Goal: Information Seeking & Learning: Find contact information

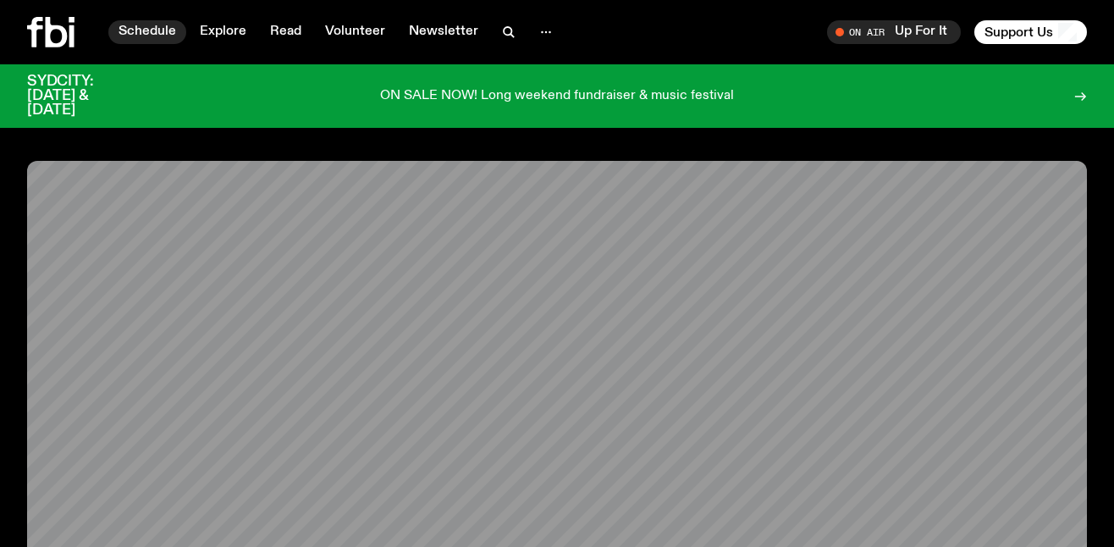
click at [155, 29] on link "Schedule" at bounding box center [147, 32] width 78 height 24
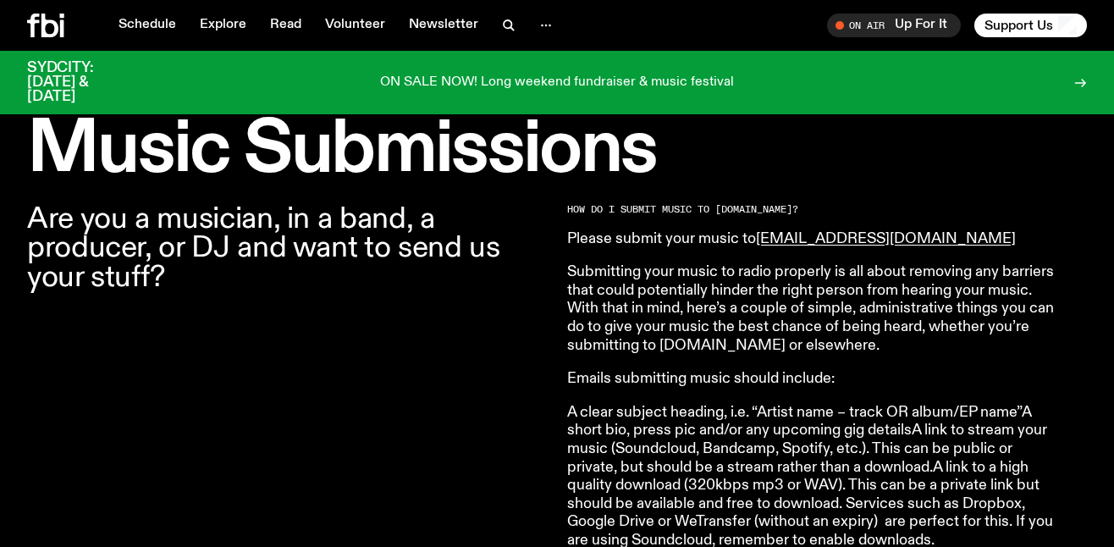
scroll to position [493, 0]
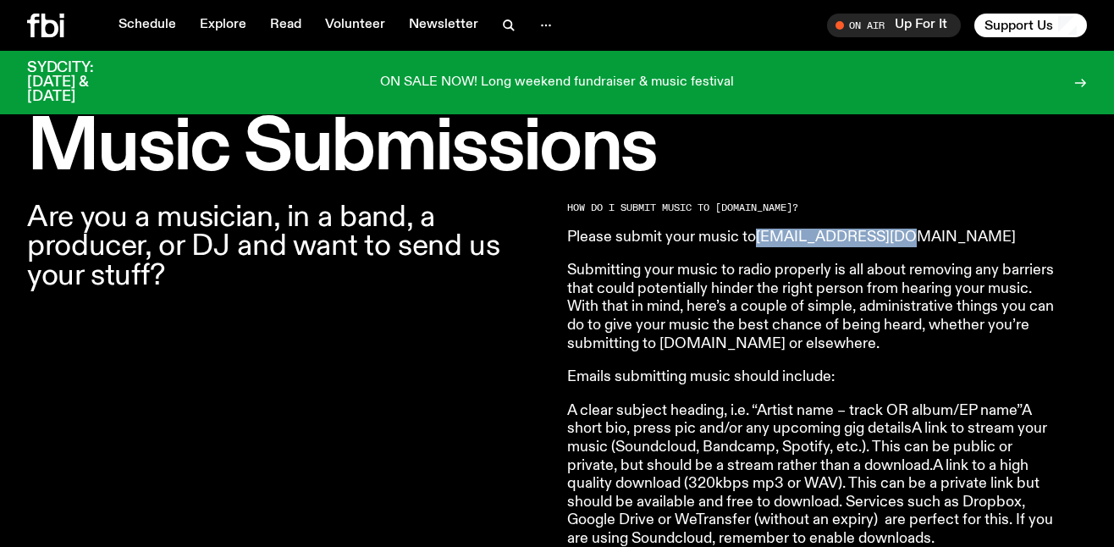
drag, startPoint x: 903, startPoint y: 239, endPoint x: 760, endPoint y: 234, distance: 143.1
click at [760, 234] on p "Please submit your music to music@fbiradio.com" at bounding box center [811, 238] width 488 height 19
copy link "music@fbiradio.com"
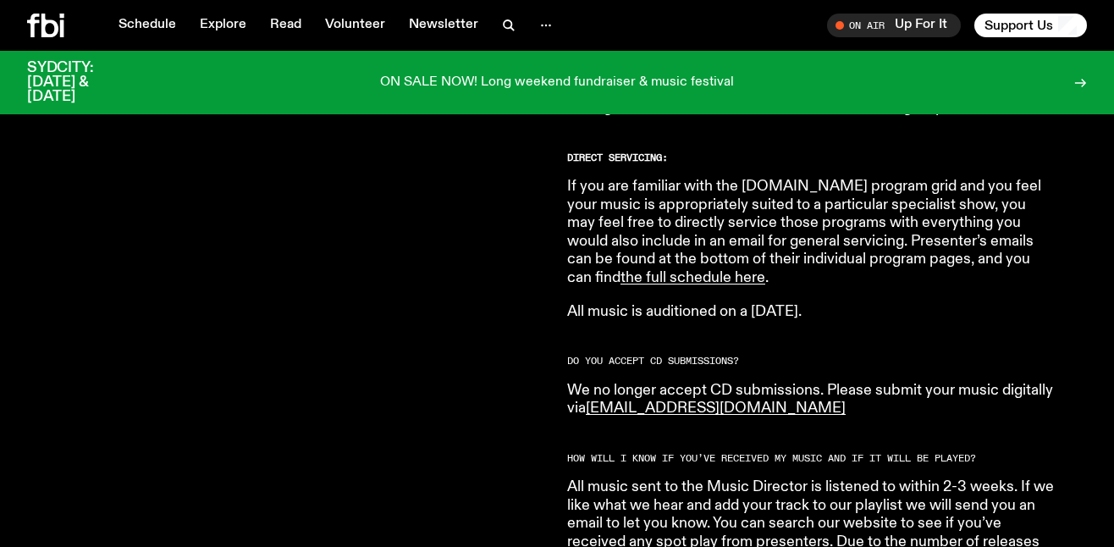
scroll to position [1147, 0]
click at [765, 269] on link "the full schedule here" at bounding box center [692, 276] width 145 height 15
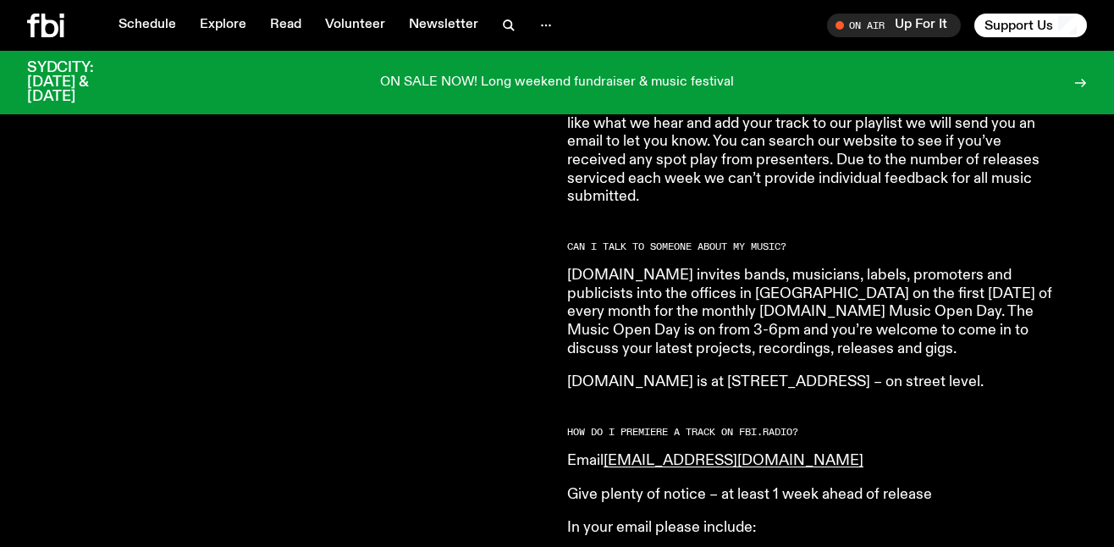
scroll to position [1535, 0]
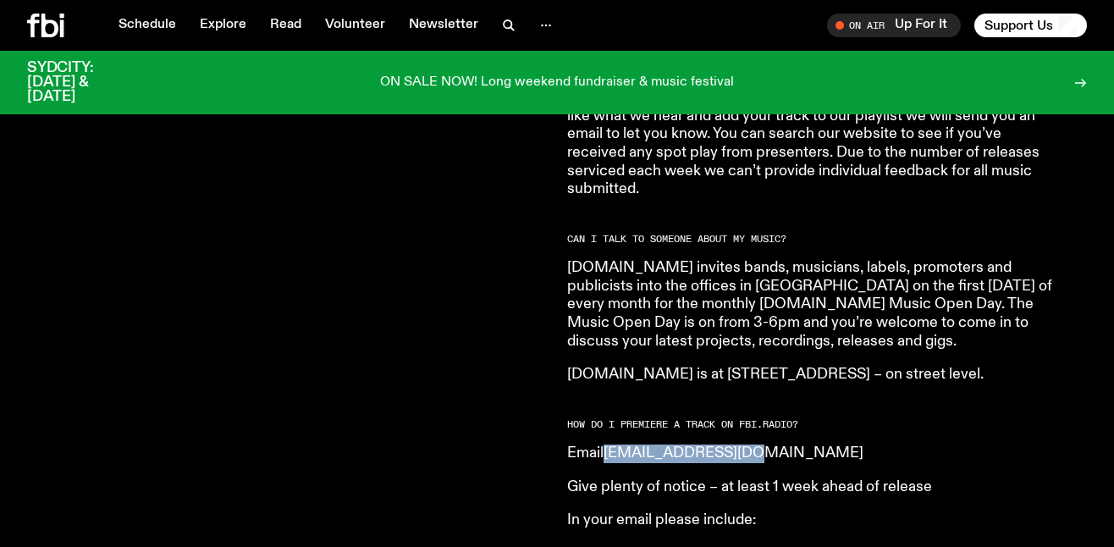
drag, startPoint x: 758, startPoint y: 439, endPoint x: 611, endPoint y: 439, distance: 146.4
click at [611, 444] on p "Email music@fbiradio.com" at bounding box center [811, 453] width 488 height 19
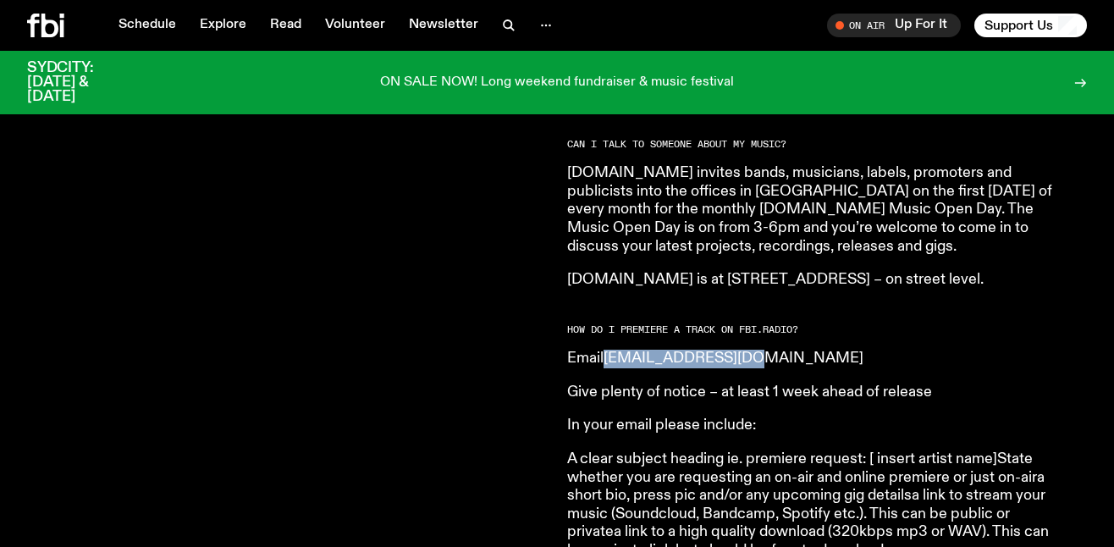
scroll to position [1634, 0]
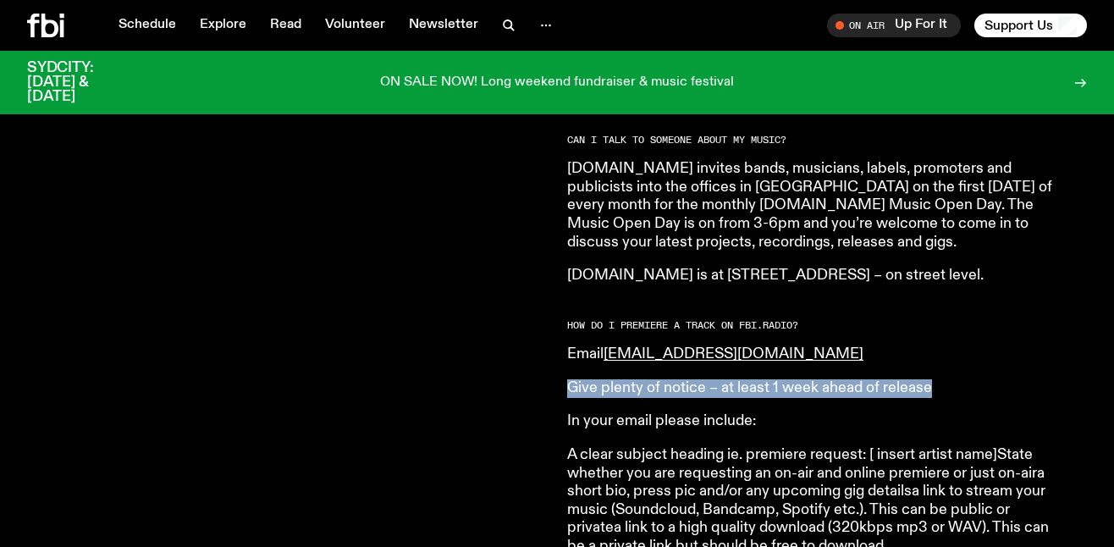
drag, startPoint x: 566, startPoint y: 371, endPoint x: 951, endPoint y: 368, distance: 385.1
click at [951, 368] on div "Are you a musician, in a band, a producer, or DJ and want to send us your stuff…" at bounding box center [557, 480] width 1114 height 2877
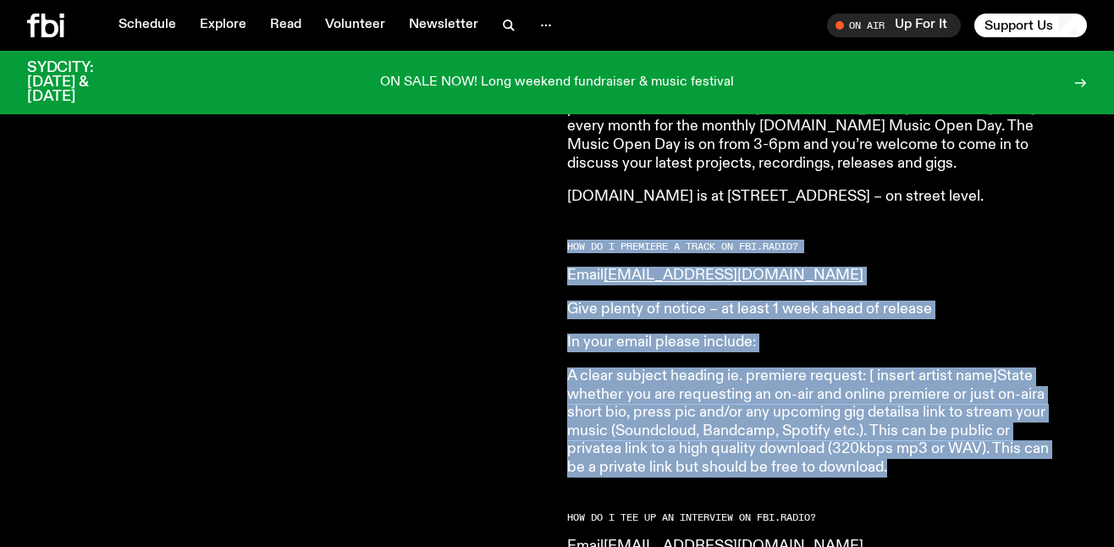
drag, startPoint x: 896, startPoint y: 455, endPoint x: 569, endPoint y: 230, distance: 397.0
click at [569, 230] on article "HOW DO I SUBMIT MUSIC TO FBi.radio? Please submit your music to music@fbiradio.…" at bounding box center [811, 377] width 488 height 2789
copy article "HOW DO I PREMIERE A TRACK ON FB i. RADIO? Email music@fbiradio.com Give plenty …"
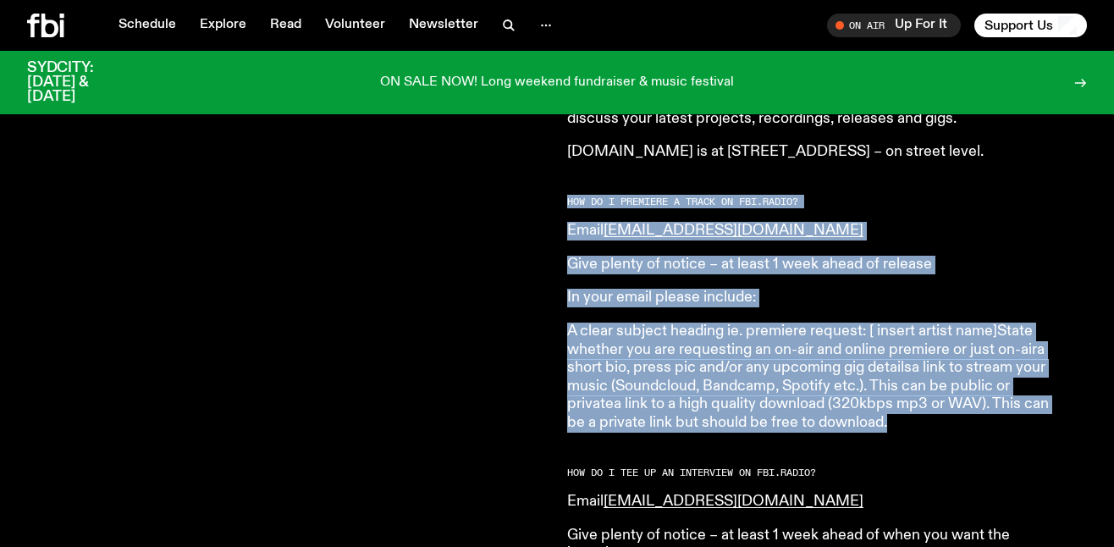
scroll to position [1756, 0]
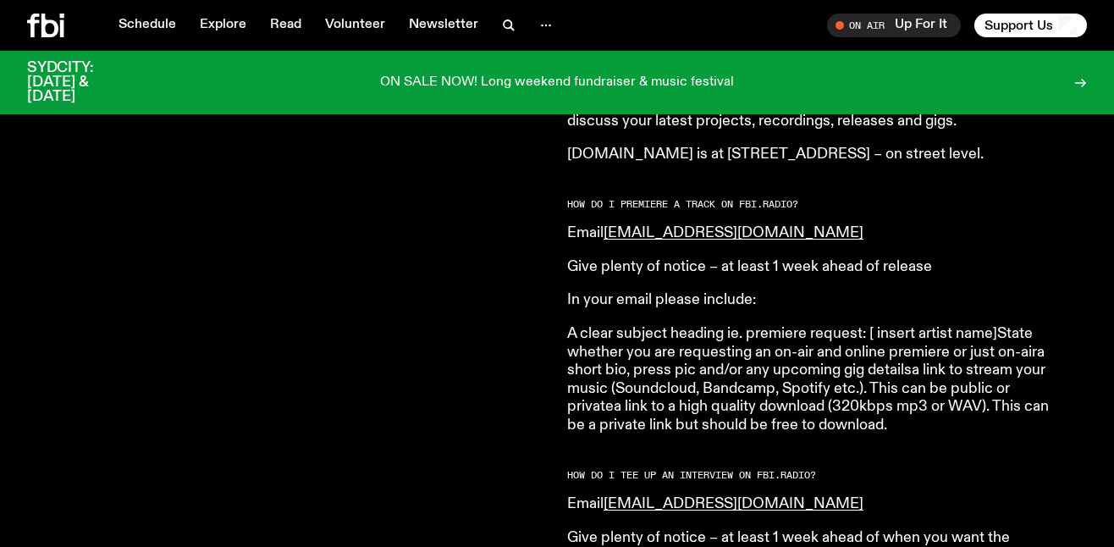
click at [571, 229] on article "HOW DO I SUBMIT MUSIC TO FBi.radio? Please submit your music to music@fbiradio.…" at bounding box center [811, 335] width 488 height 2789
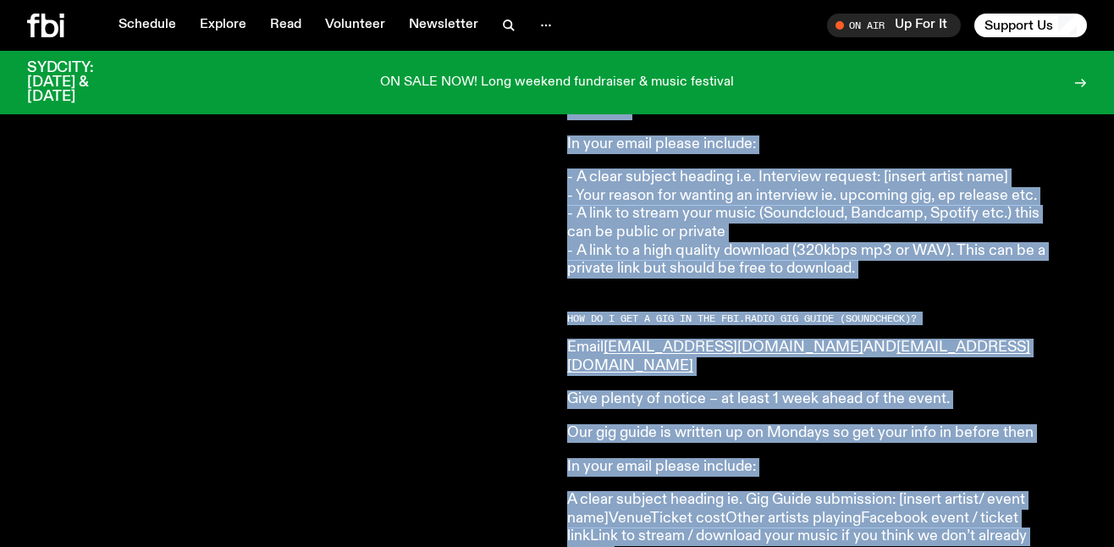
scroll to position [2701, 0]
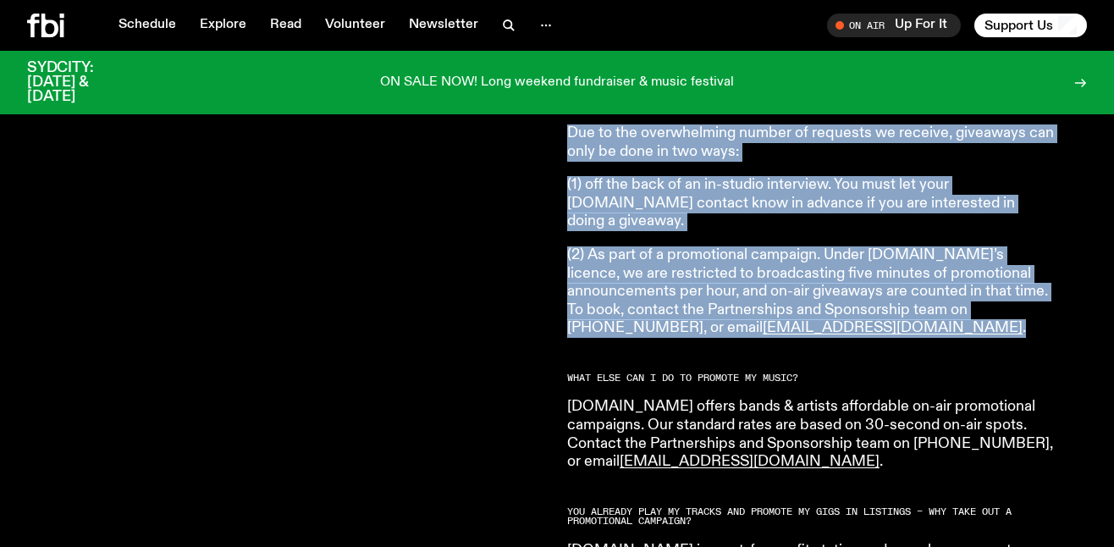
drag, startPoint x: 569, startPoint y: 187, endPoint x: 815, endPoint y: 300, distance: 270.8
copy article "HOW DO I PREMIERE A TRACK ON FB i. RADIO? Email music@fbiradio.com Give plenty …"
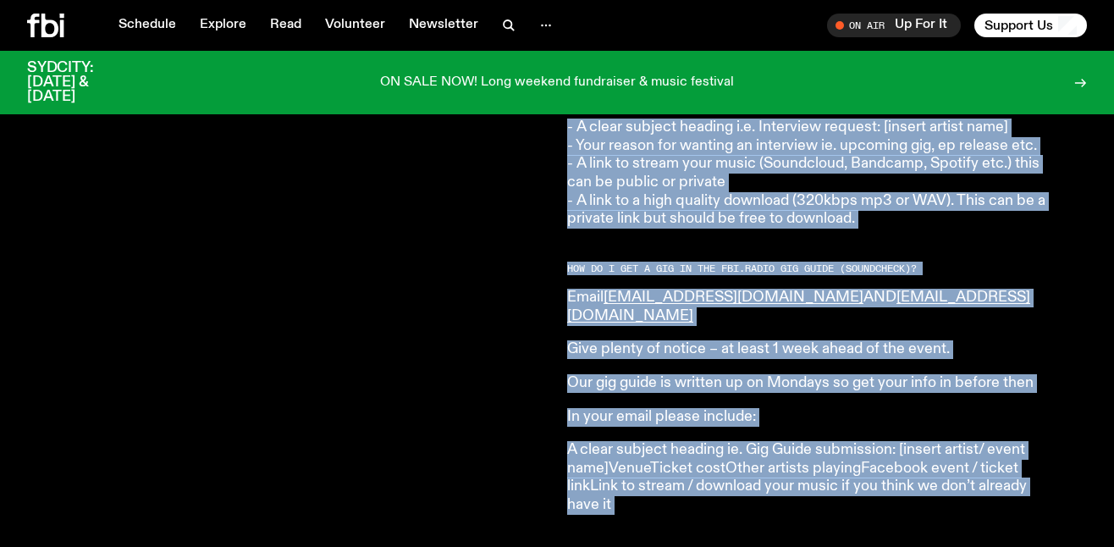
scroll to position [2246, 0]
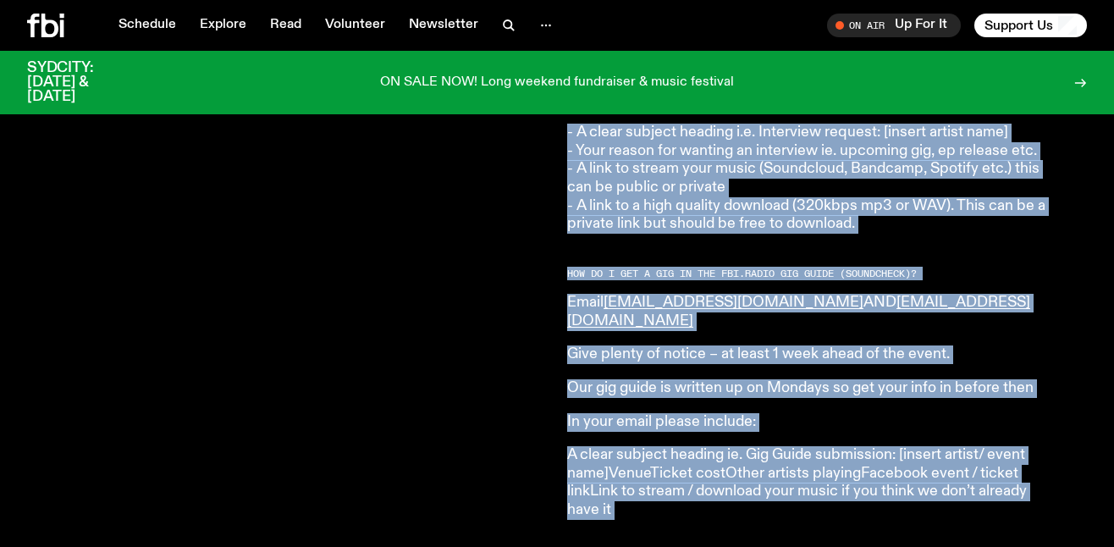
click at [802, 345] on p "Give plenty of notice – at least 1 week ahead of the event." at bounding box center [811, 354] width 488 height 19
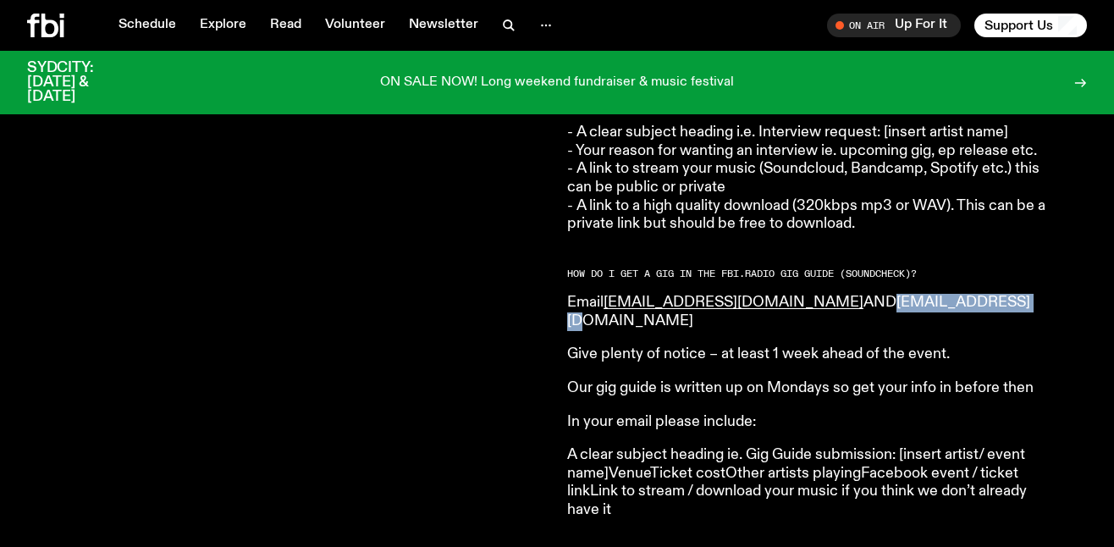
drag, startPoint x: 921, startPoint y: 284, endPoint x: 785, endPoint y: 287, distance: 136.3
click at [785, 294] on p "Email music@fbiradio.com AND gigs@fbiradio.com" at bounding box center [811, 312] width 488 height 36
copy link "gigs@fbiradio.com"
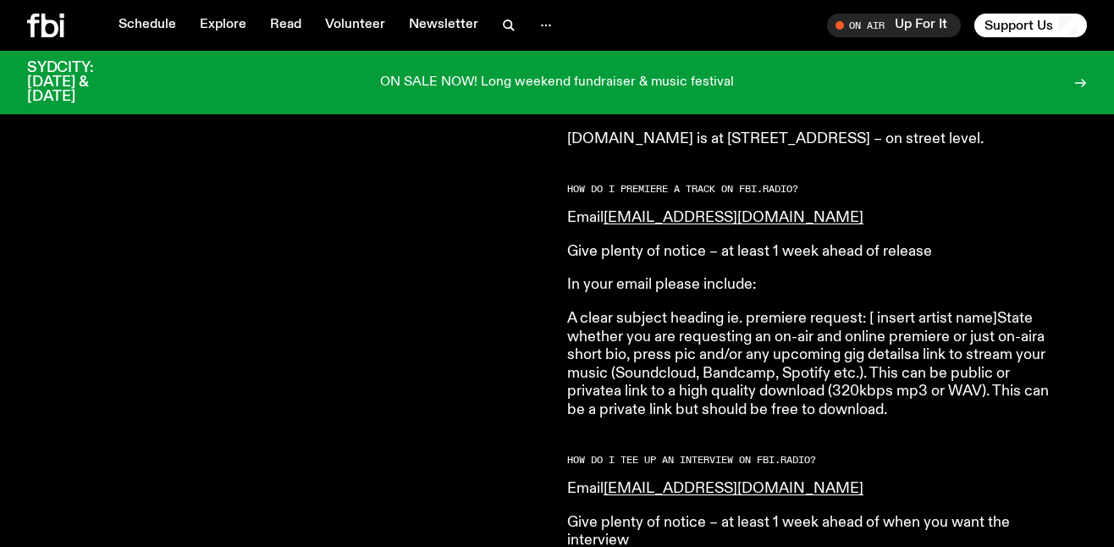
scroll to position [1776, 0]
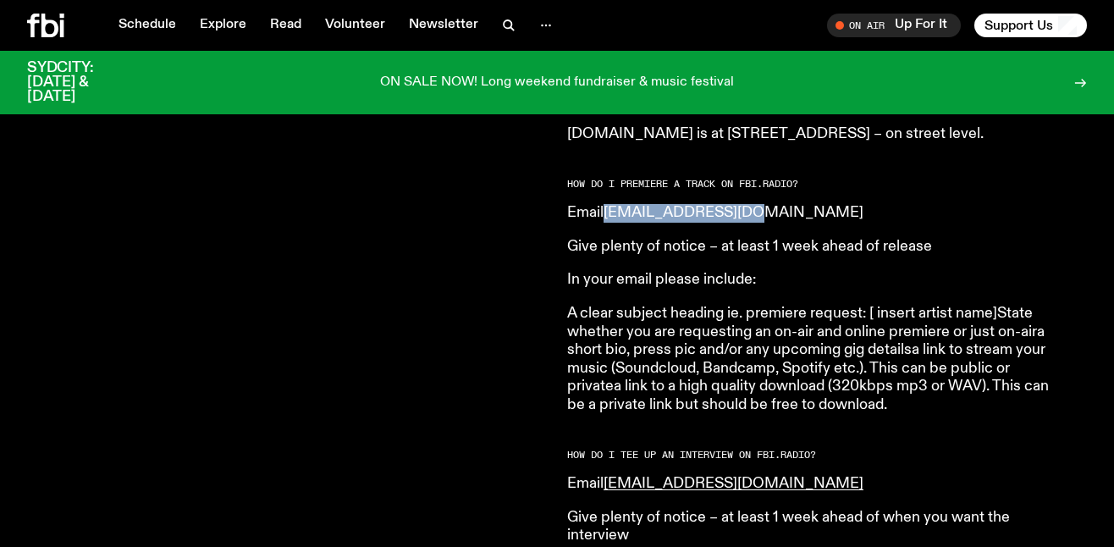
drag, startPoint x: 761, startPoint y: 195, endPoint x: 611, endPoint y: 197, distance: 149.8
click at [611, 204] on p "Email music@fbiradio.com" at bounding box center [811, 213] width 488 height 19
copy link "music@fbiradio.com"
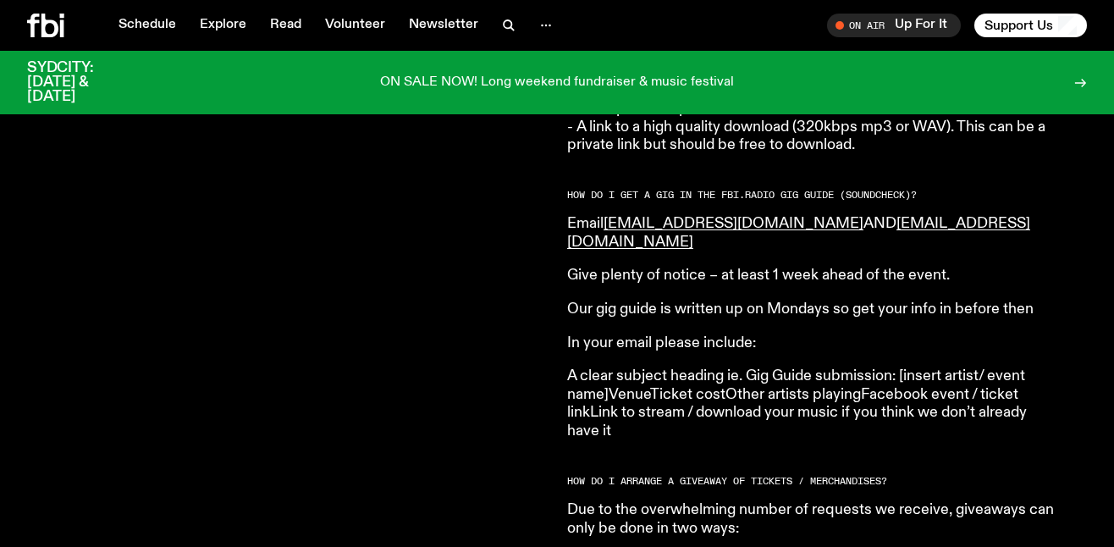
scroll to position [2352, 0]
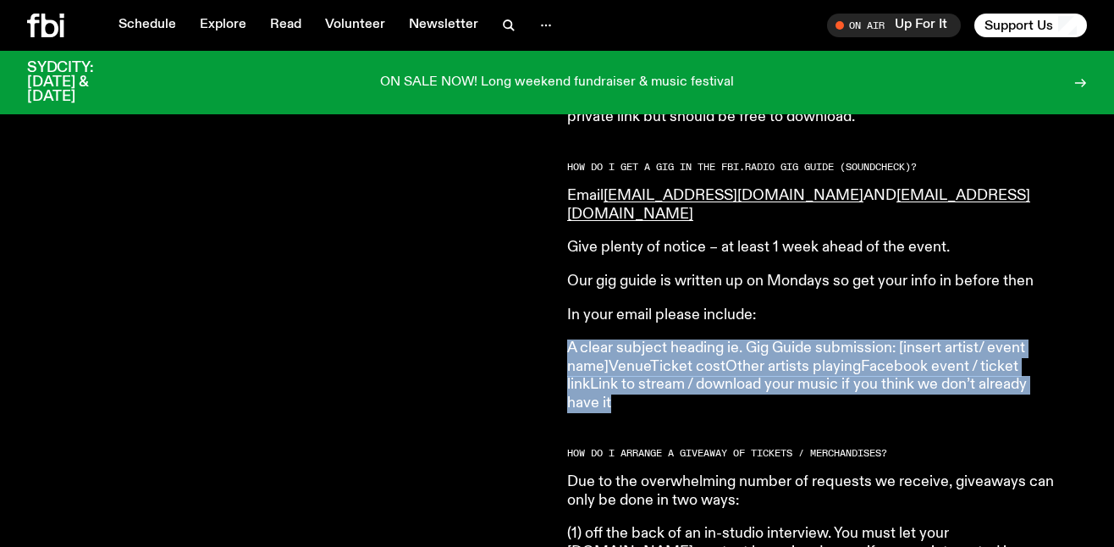
drag, startPoint x: 632, startPoint y: 372, endPoint x: 561, endPoint y: 305, distance: 98.2
copy p "A clear subject heading ie. Gig Guide submission: [insert artist/ event name]Ve…"
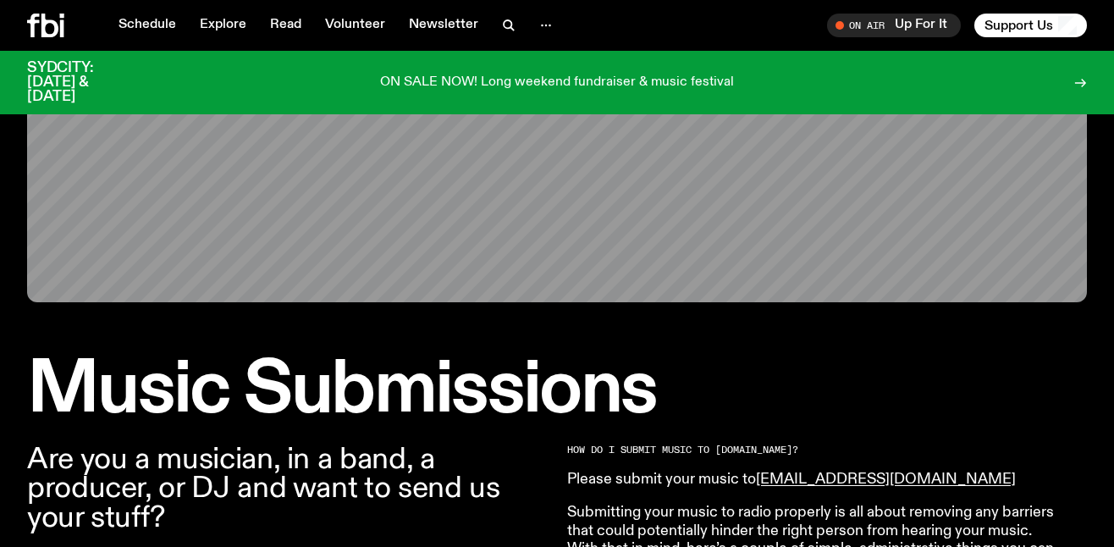
scroll to position [0, 0]
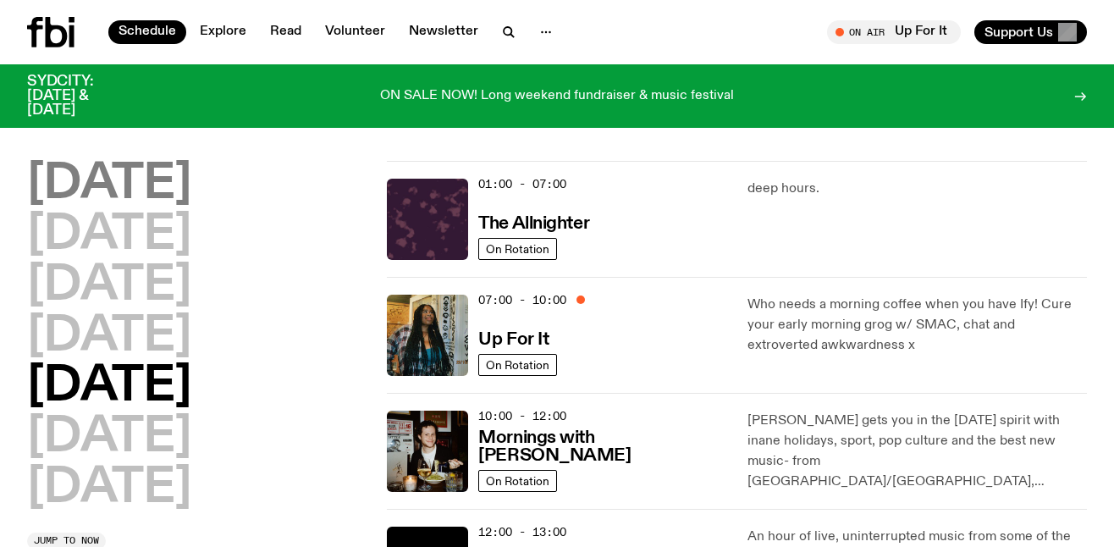
click at [186, 192] on h2 "Monday" at bounding box center [109, 184] width 164 height 47
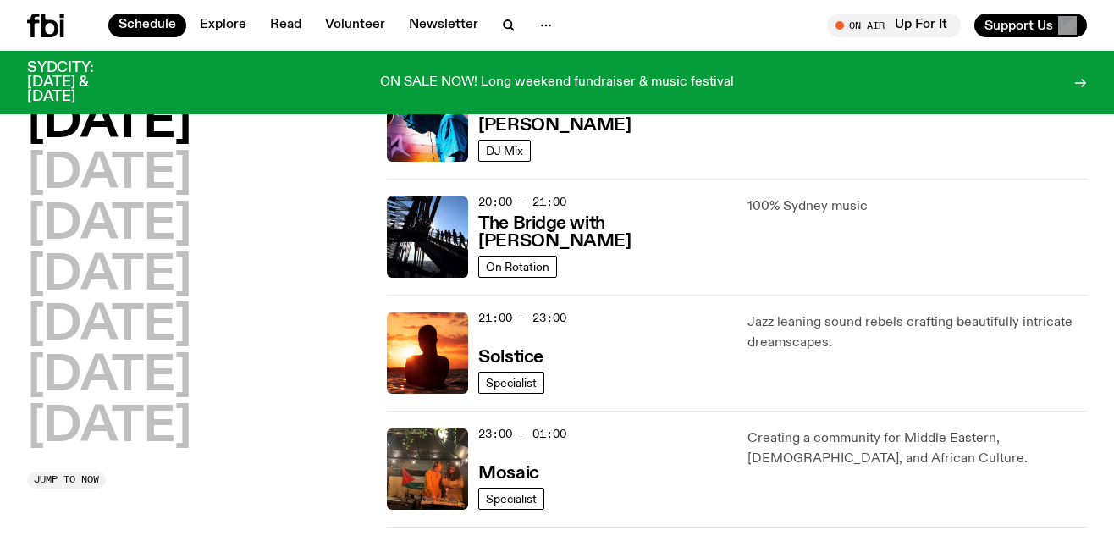
scroll to position [769, 0]
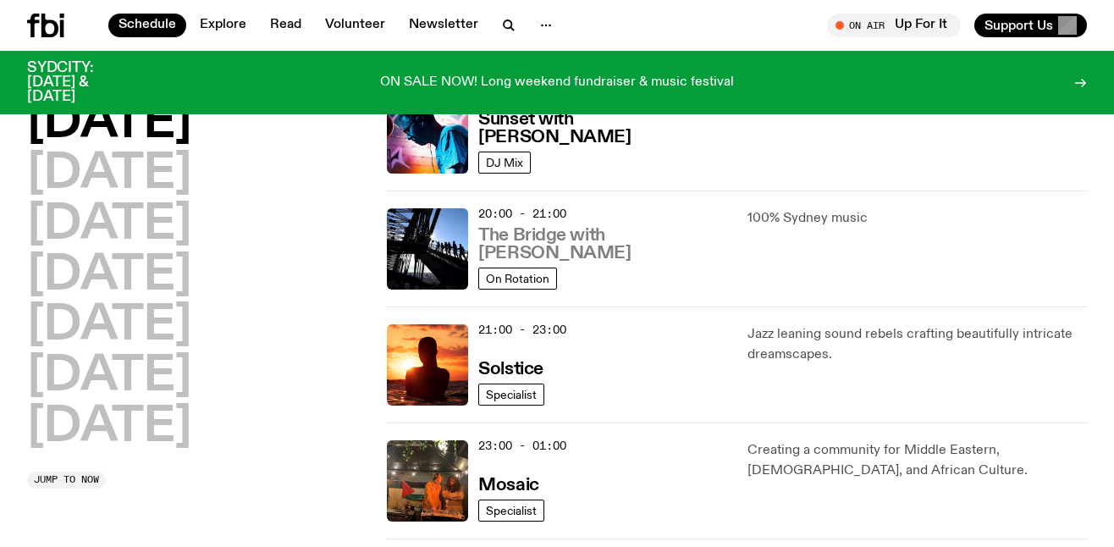
click at [678, 251] on h3 "The Bridge with [PERSON_NAME]" at bounding box center [602, 245] width 248 height 36
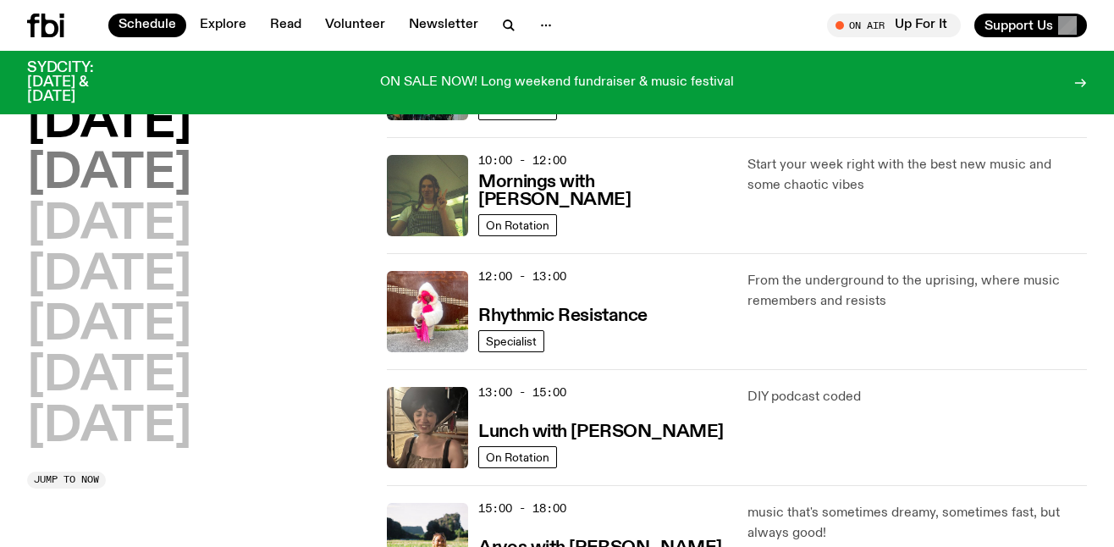
click at [160, 165] on h2 "Tuesday" at bounding box center [109, 174] width 164 height 47
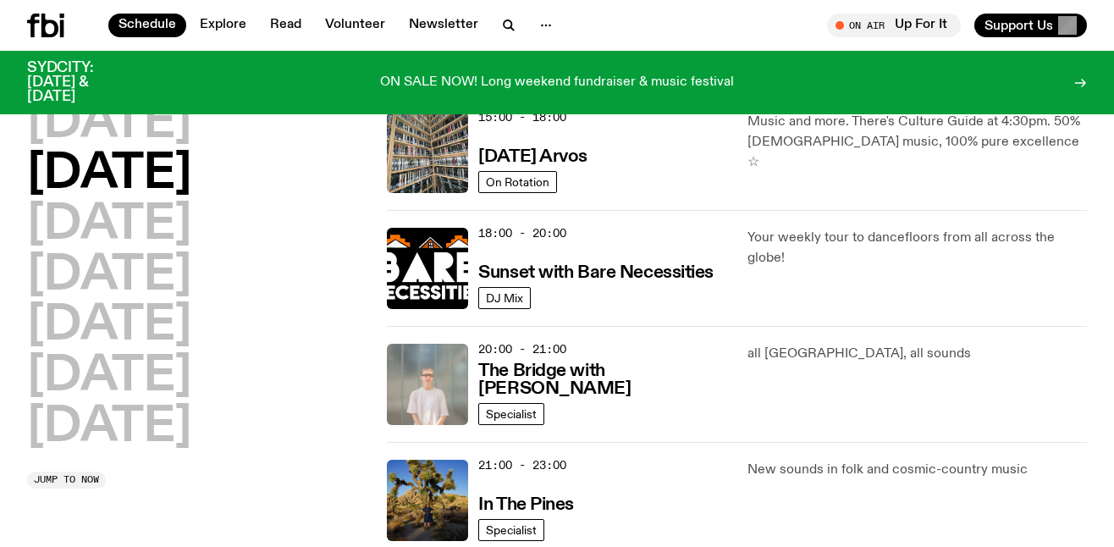
scroll to position [659, 0]
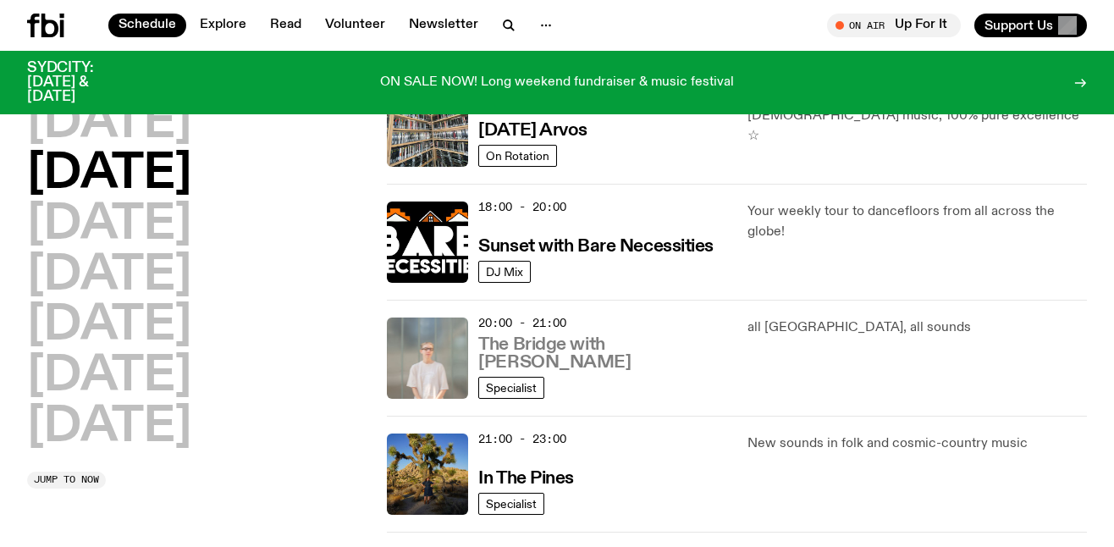
click at [592, 352] on h3 "The Bridge with Mara Schwerdtfeger" at bounding box center [602, 354] width 248 height 36
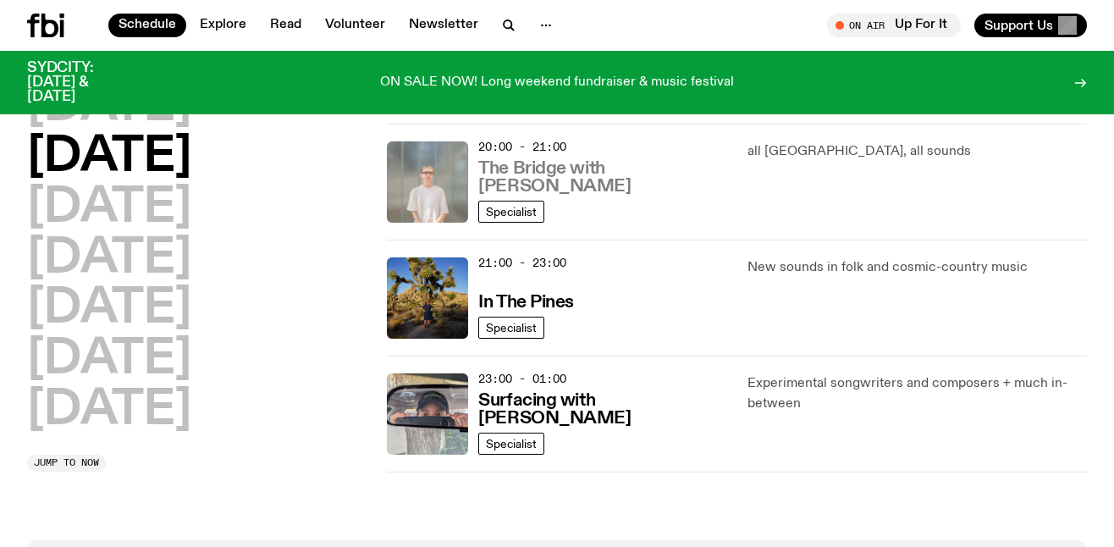
scroll to position [834, 0]
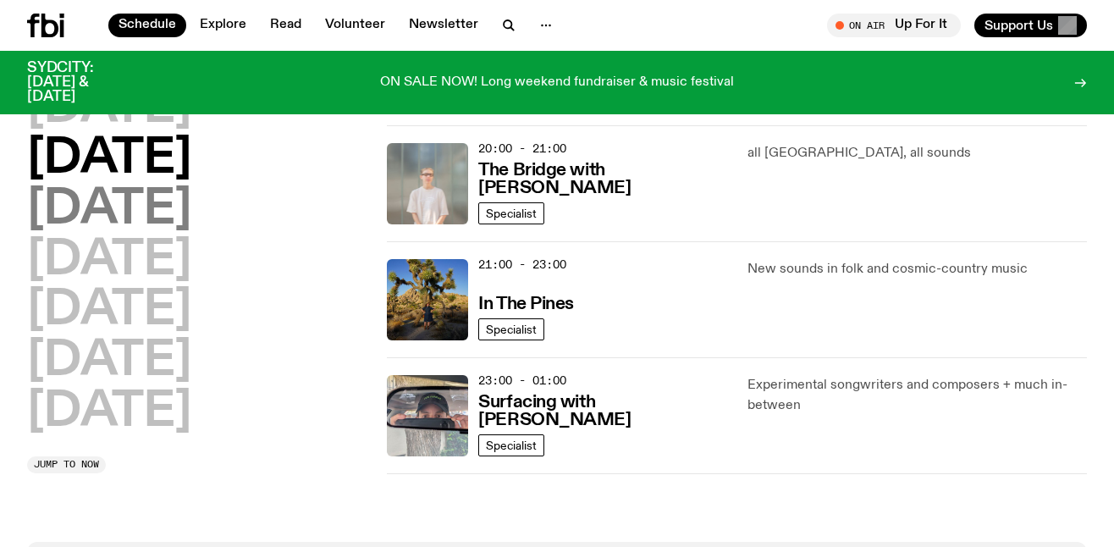
click at [191, 225] on h2 "Wednesday" at bounding box center [109, 209] width 164 height 47
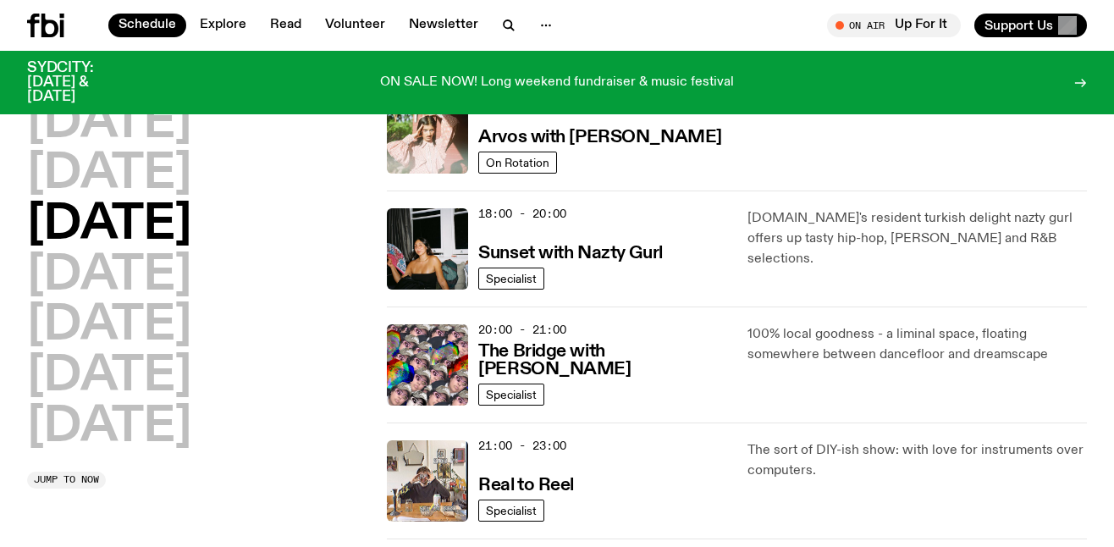
scroll to position [668, 0]
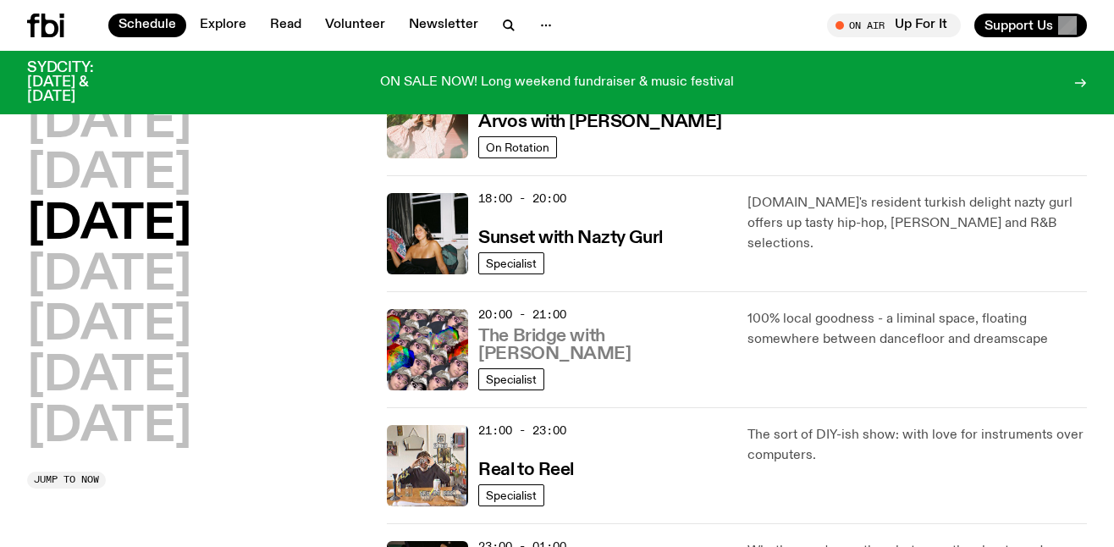
click at [630, 355] on h3 "The Bridge with Diana Kalkoul" at bounding box center [602, 346] width 248 height 36
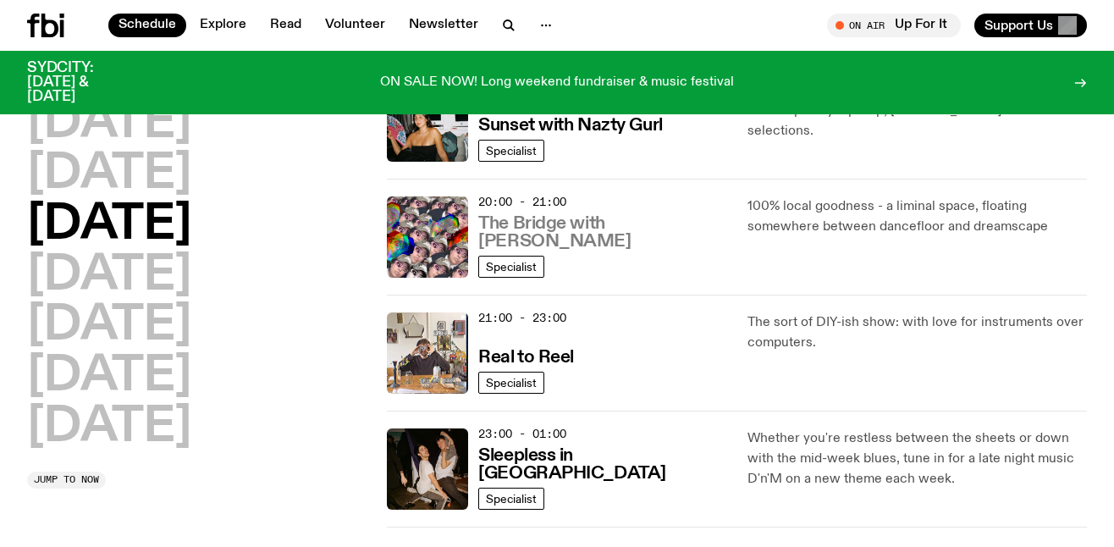
scroll to position [796, 0]
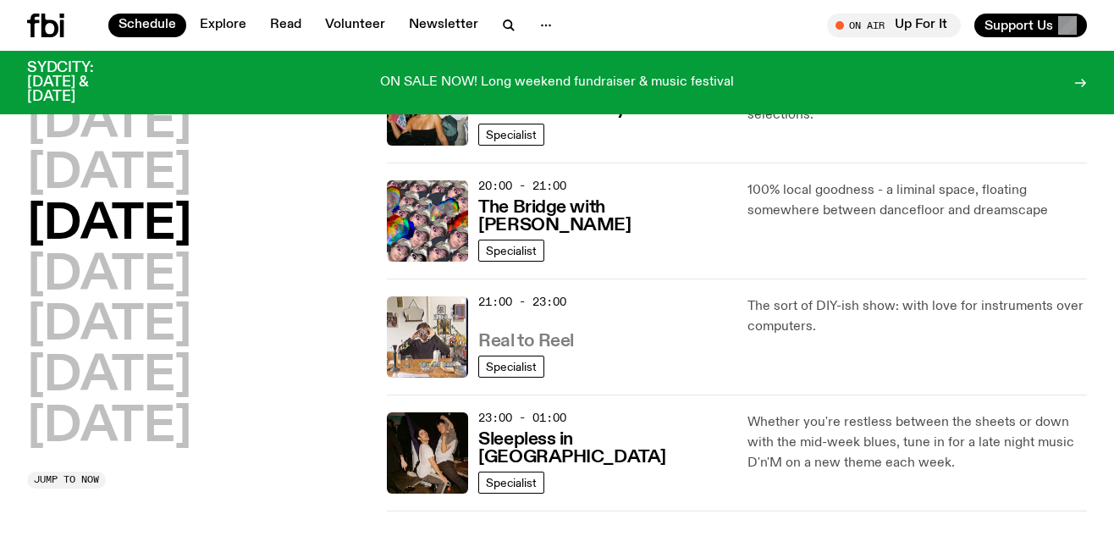
click at [548, 339] on h3 "Real to Reel" at bounding box center [526, 342] width 96 height 18
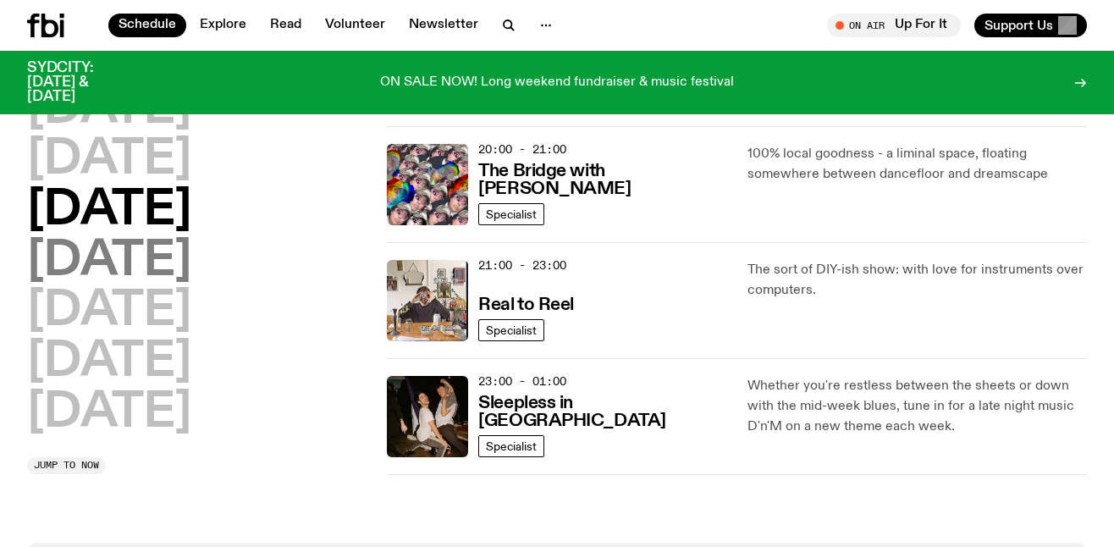
click at [191, 255] on h2 "Thursday" at bounding box center [109, 261] width 164 height 47
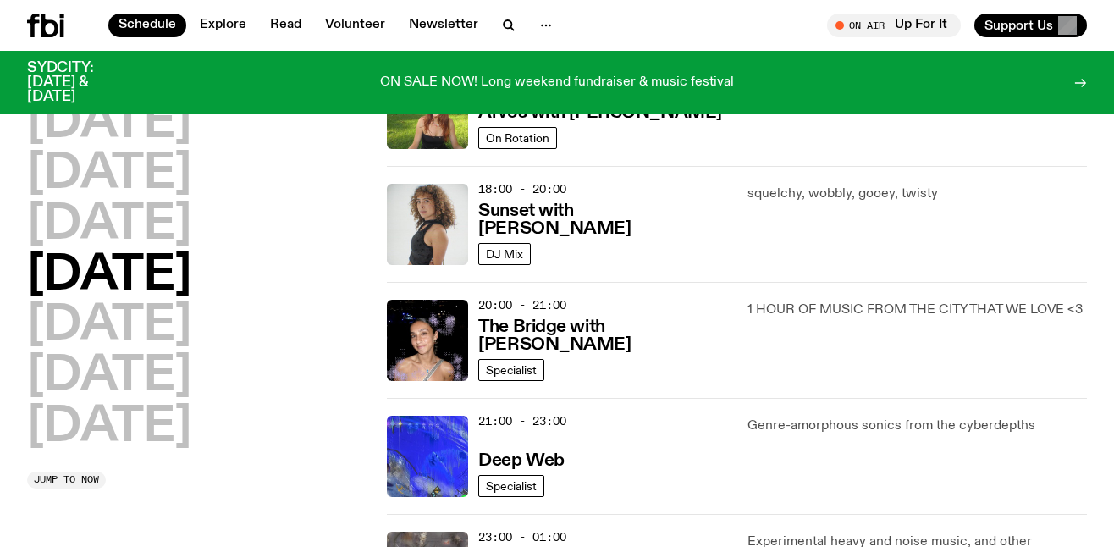
scroll to position [682, 0]
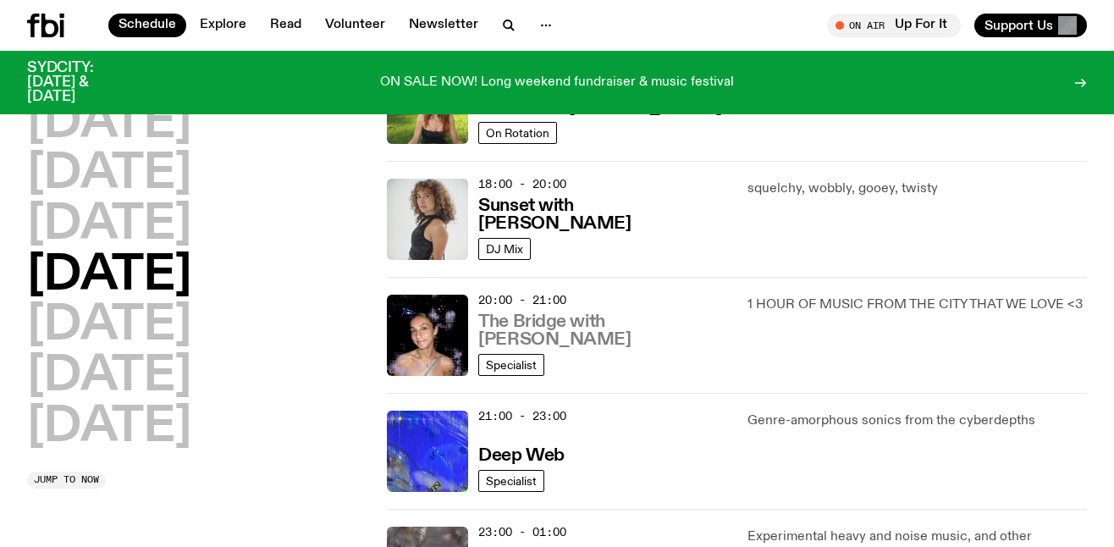
click at [598, 344] on h3 "The Bridge with [PERSON_NAME]" at bounding box center [602, 331] width 248 height 36
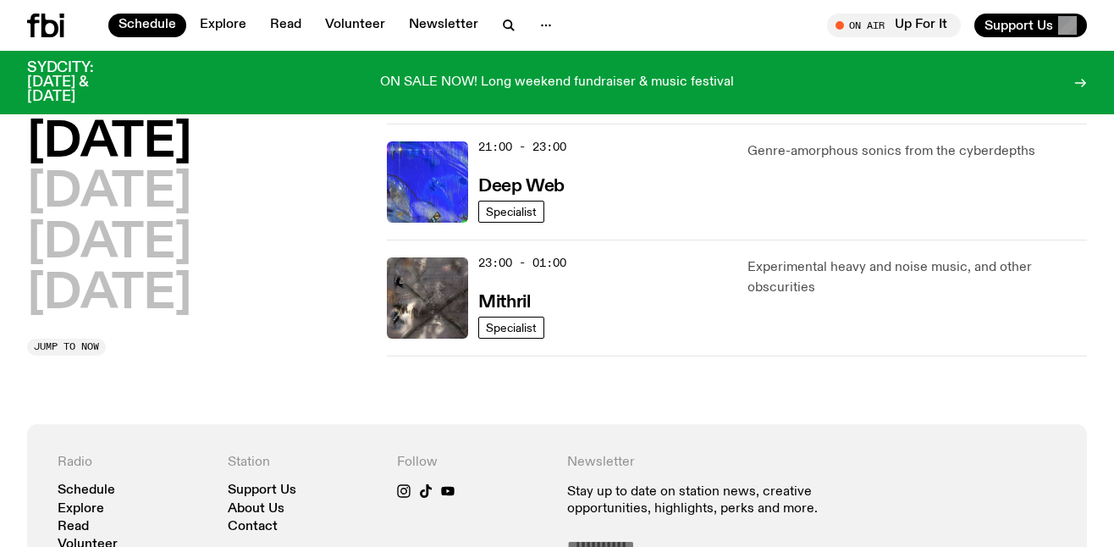
scroll to position [951, 0]
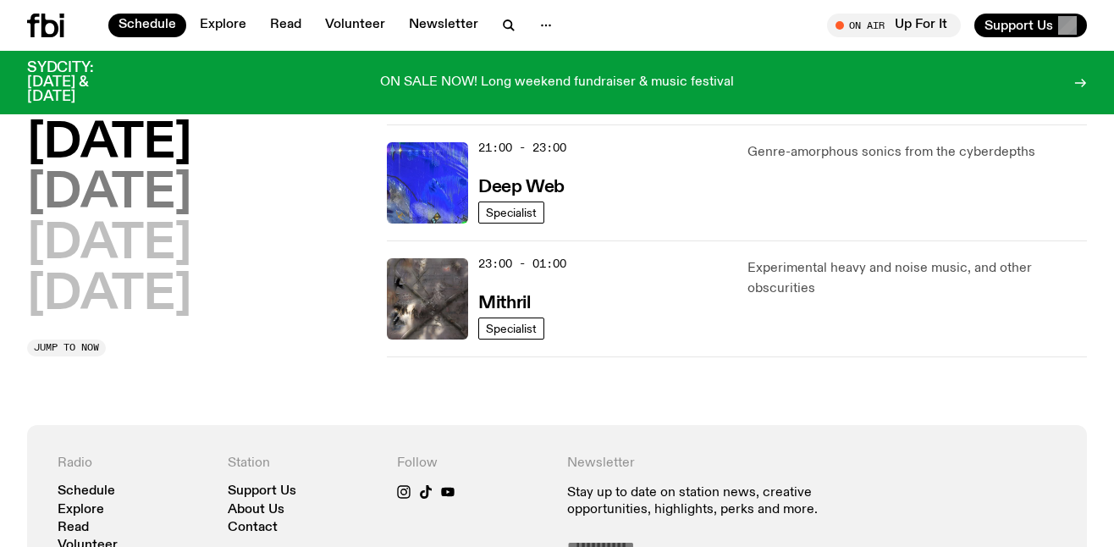
click at [143, 193] on h2 "Friday" at bounding box center [109, 194] width 164 height 47
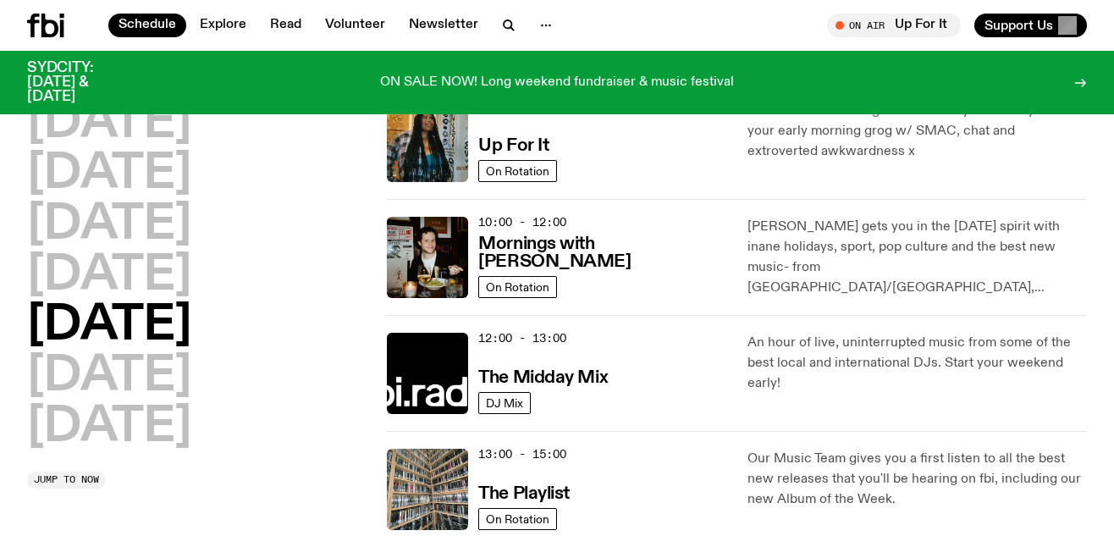
scroll to position [190, 0]
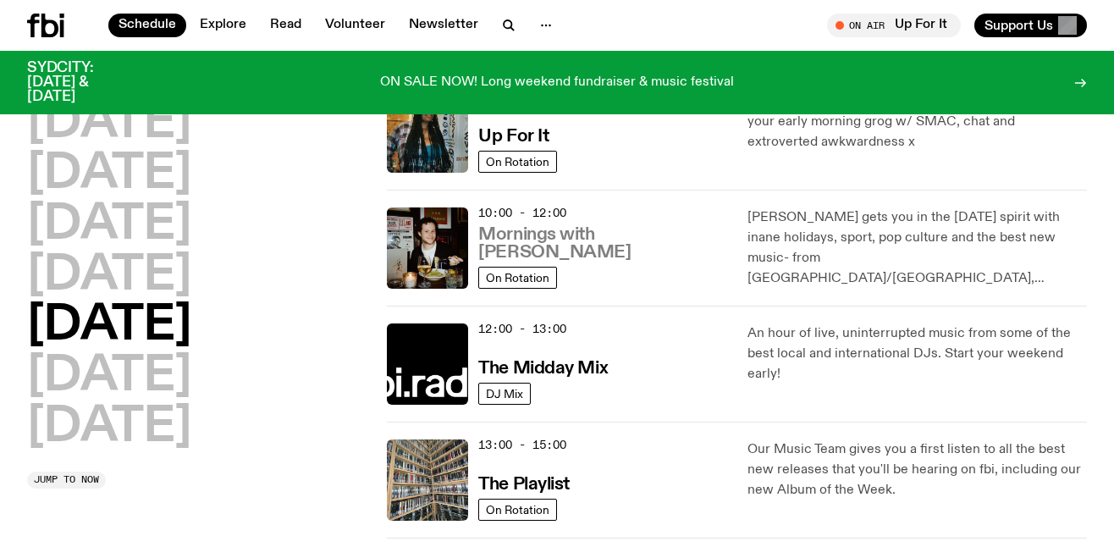
click at [596, 251] on h3 "Mornings with Sam Lane" at bounding box center [602, 244] width 248 height 36
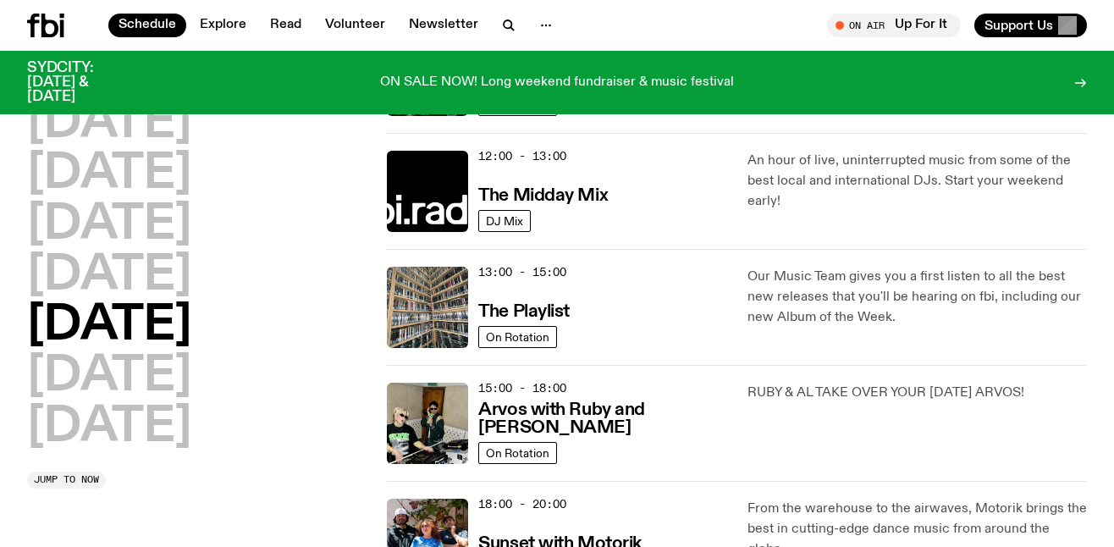
scroll to position [405, 0]
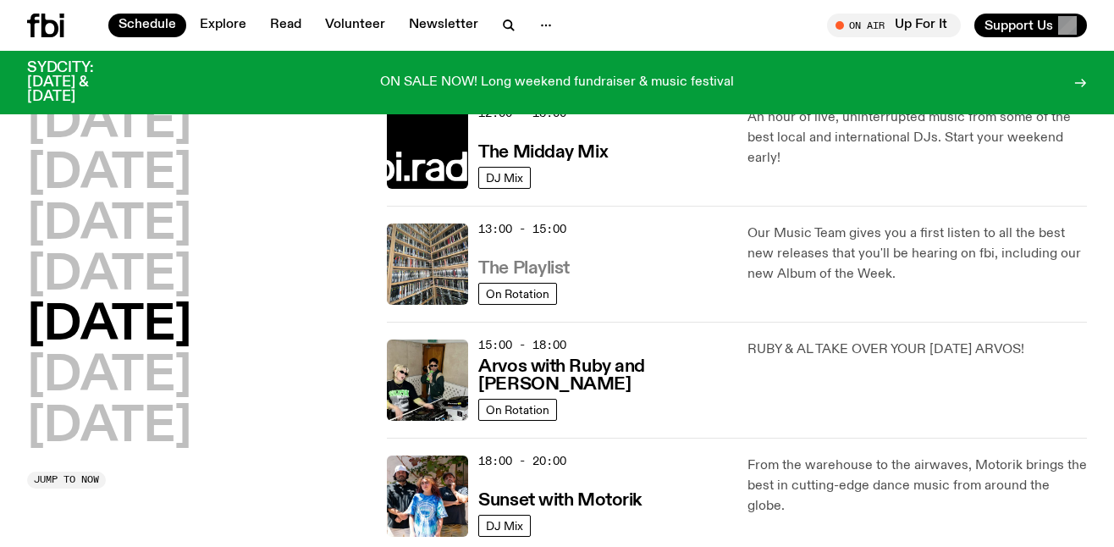
click at [560, 267] on h3 "The Playlist" at bounding box center [523, 269] width 91 height 18
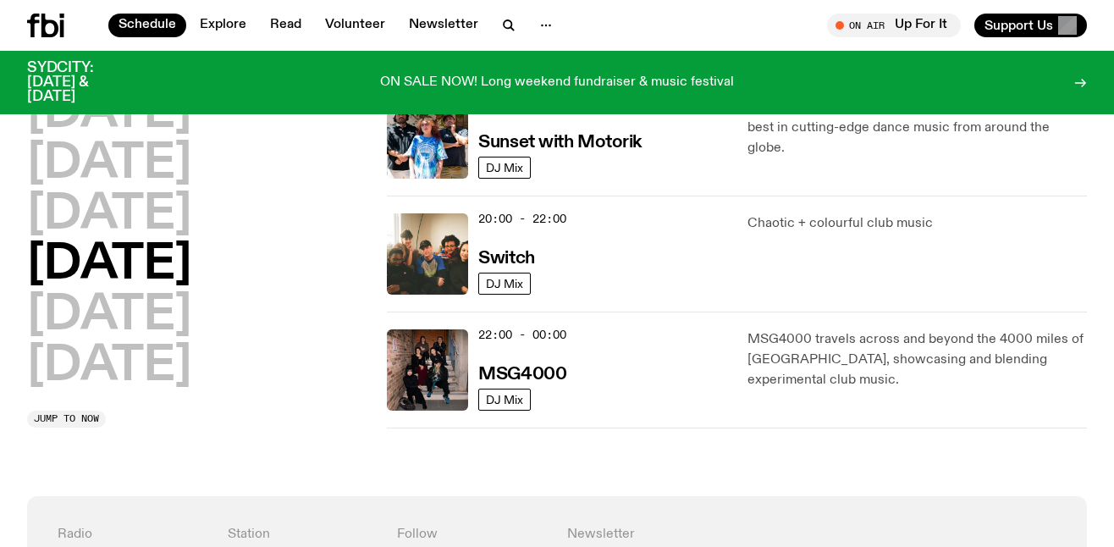
scroll to position [769, 0]
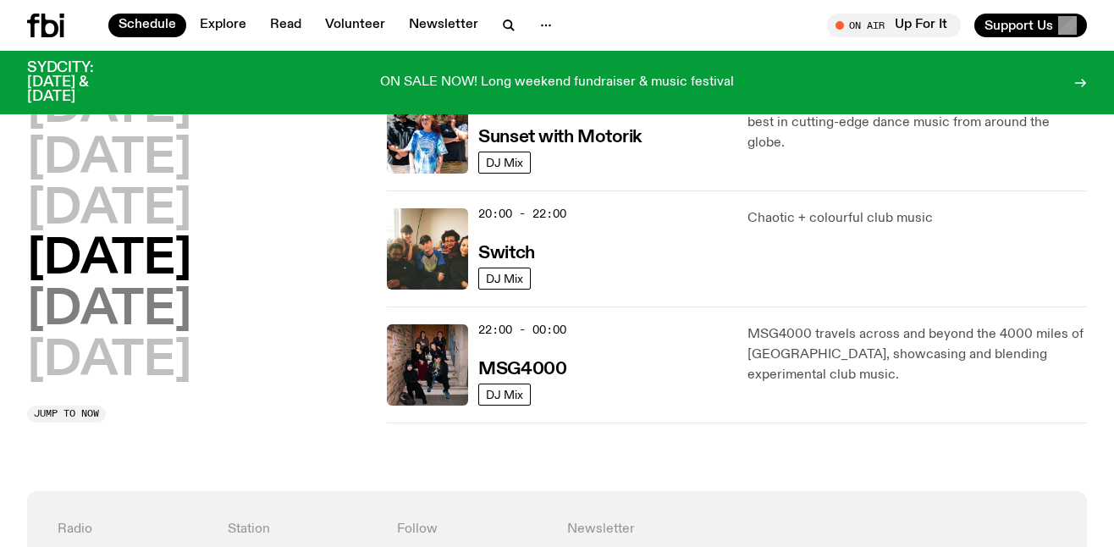
click at [191, 313] on h2 "Saturday" at bounding box center [109, 310] width 164 height 47
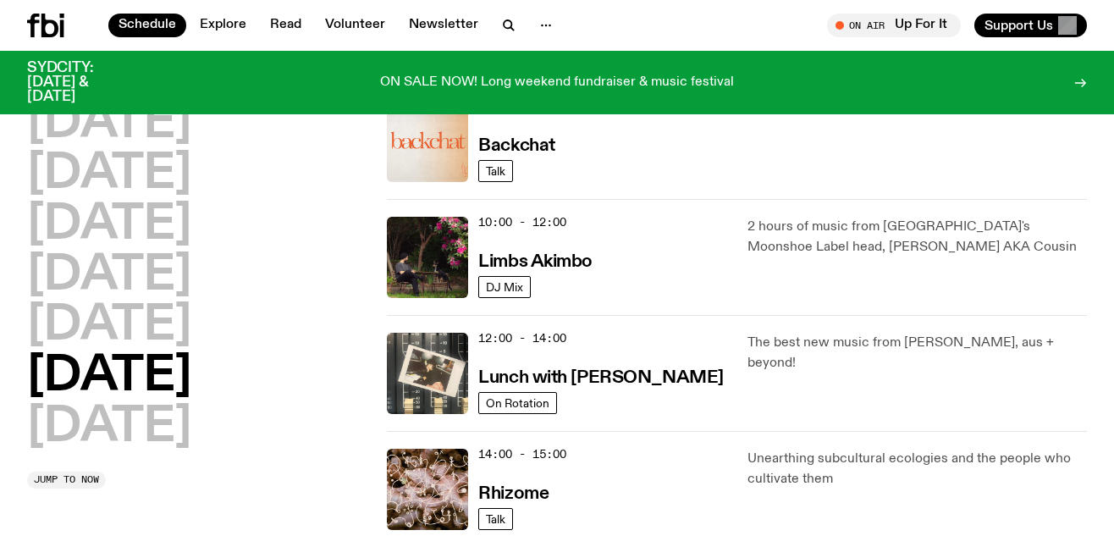
scroll to position [413, 0]
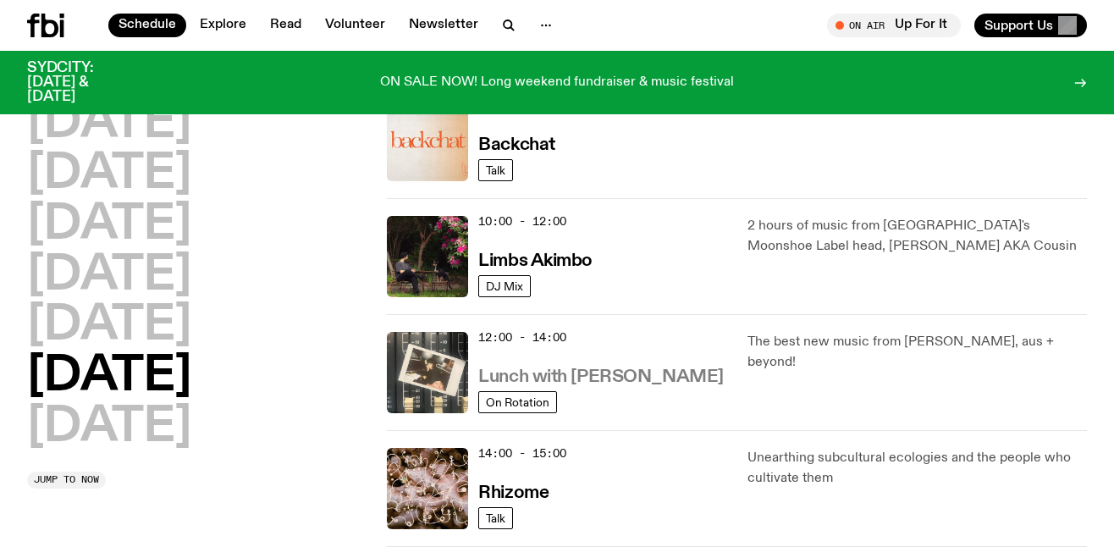
click at [595, 378] on h3 "Lunch with Ella Avni" at bounding box center [600, 377] width 245 height 18
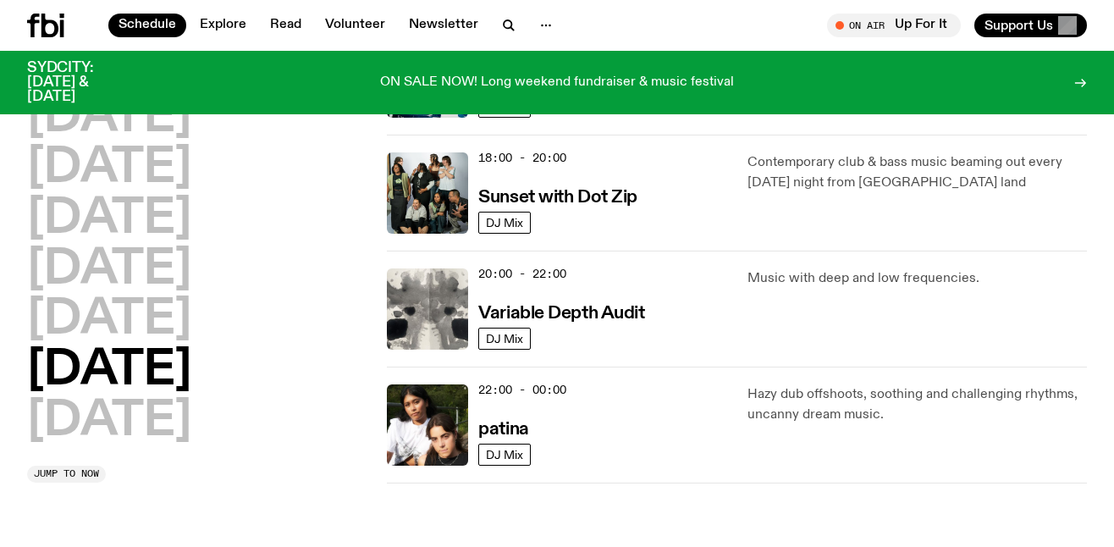
scroll to position [1060, 0]
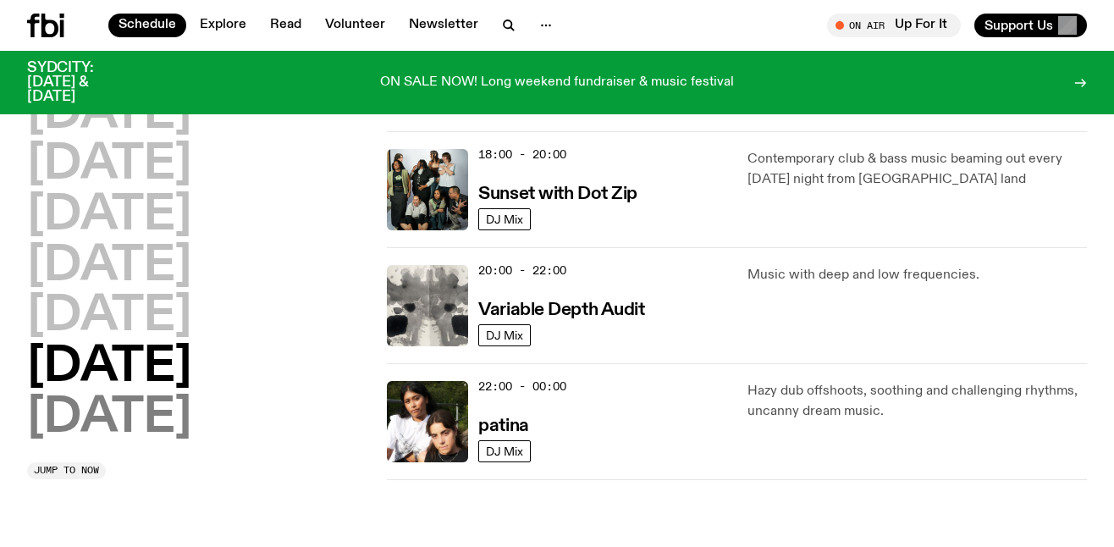
click at [157, 411] on h2 "Sunday" at bounding box center [109, 417] width 164 height 47
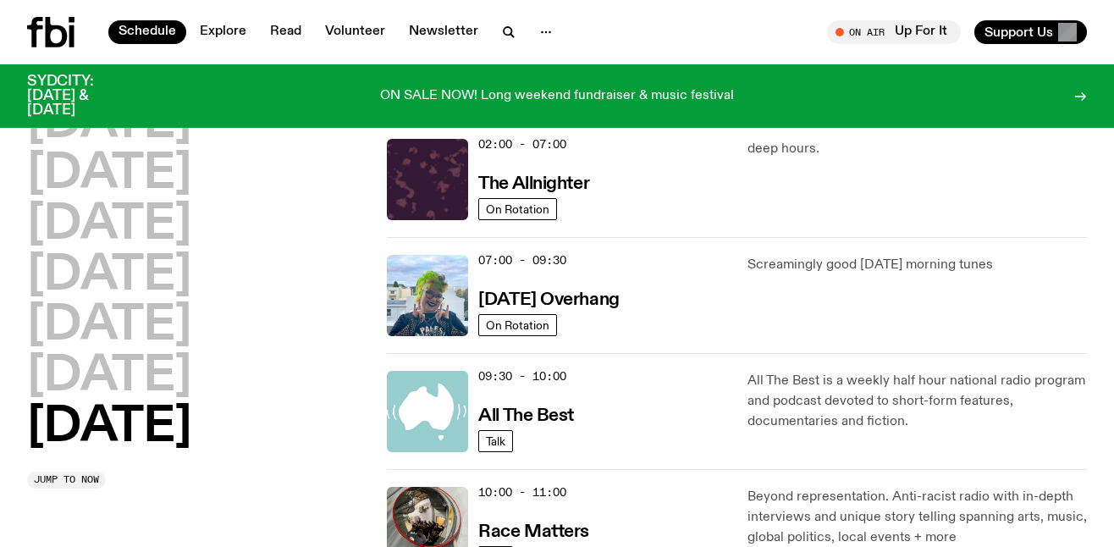
scroll to position [0, 0]
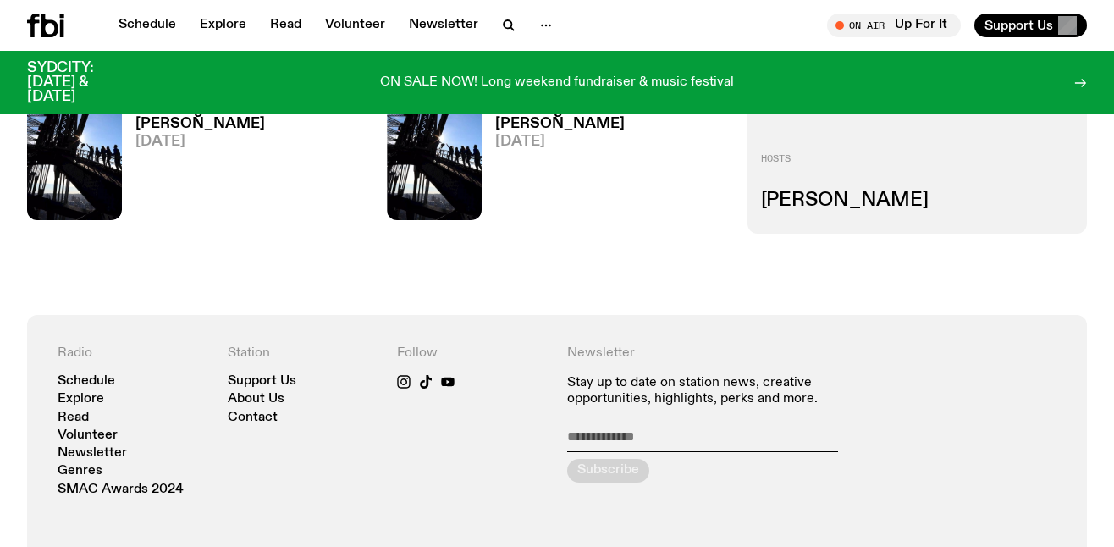
click at [828, 204] on h3 "[PERSON_NAME]" at bounding box center [917, 200] width 312 height 19
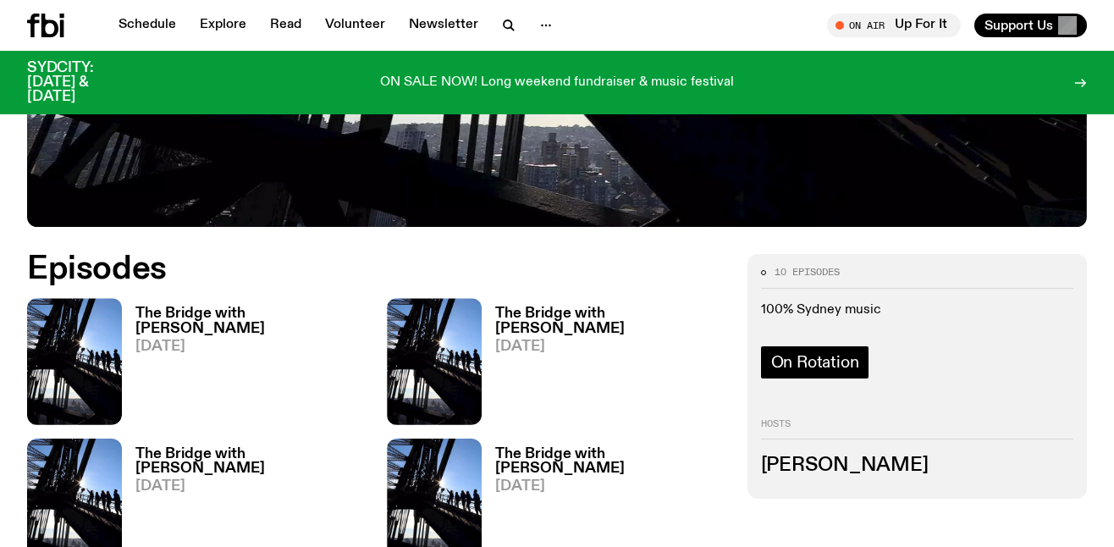
scroll to position [666, 0]
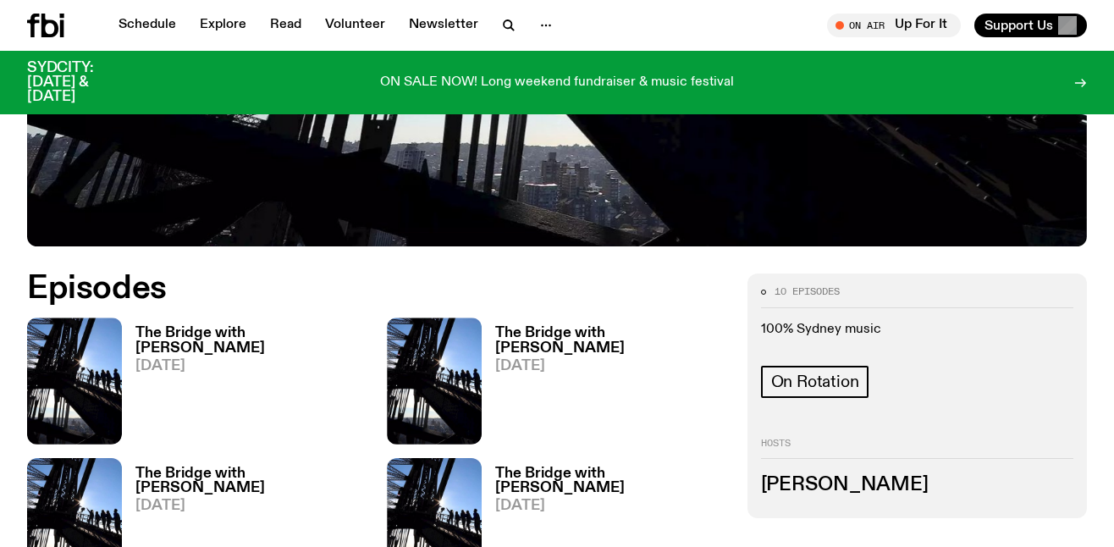
click at [868, 306] on div "10 episodes" at bounding box center [917, 297] width 312 height 20
click at [843, 480] on h3 "[PERSON_NAME]" at bounding box center [917, 485] width 312 height 19
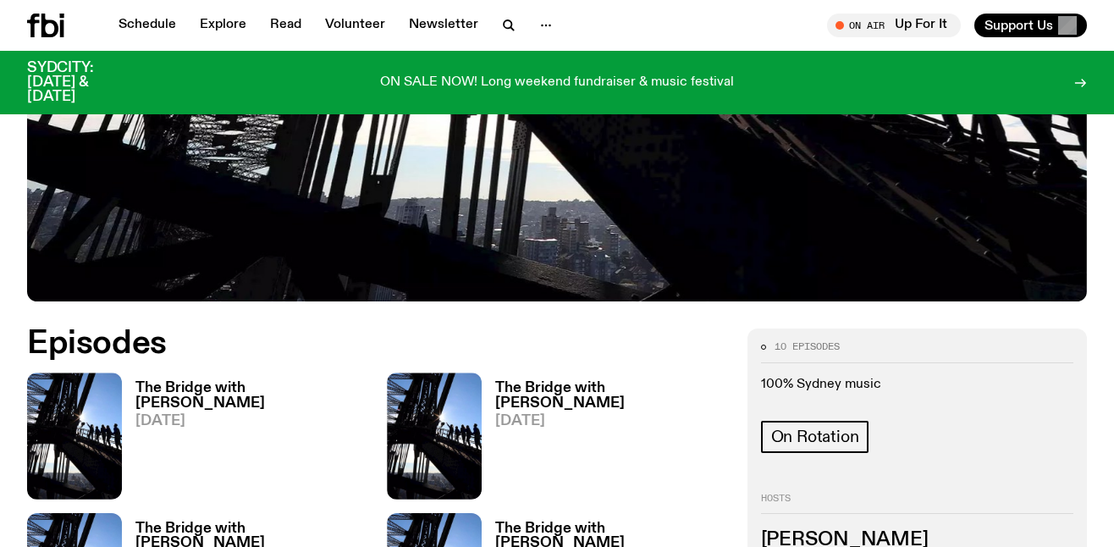
scroll to position [536, 0]
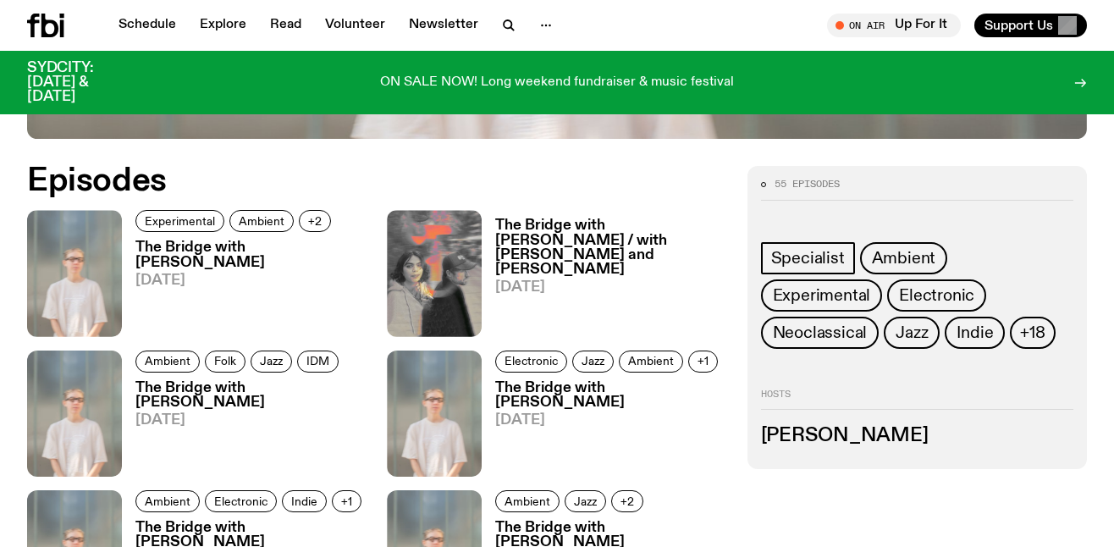
scroll to position [773, 0]
click at [831, 443] on h3 "Mara Schwerdtfeger" at bounding box center [917, 436] width 312 height 19
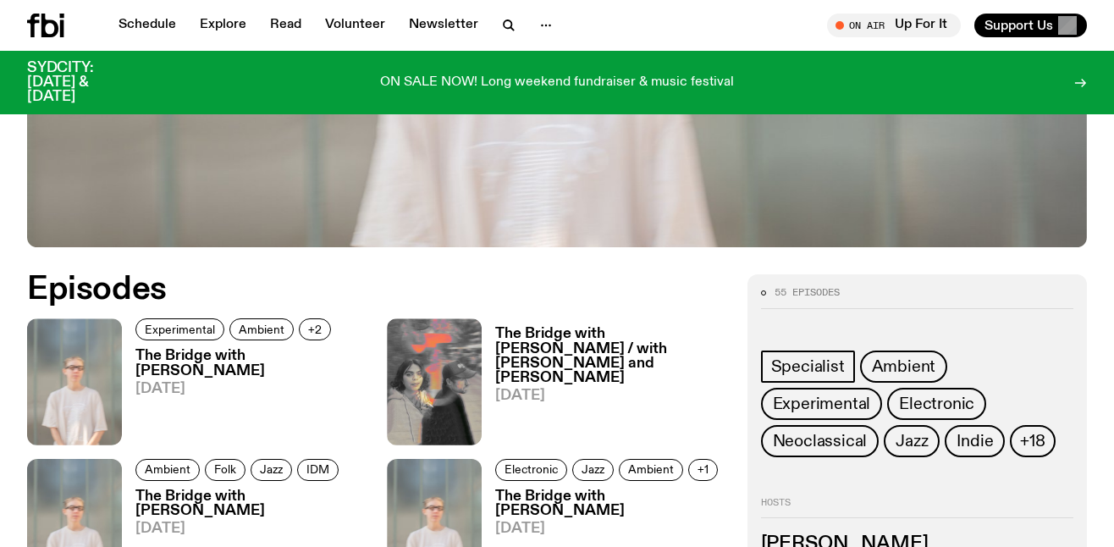
scroll to position [690, 0]
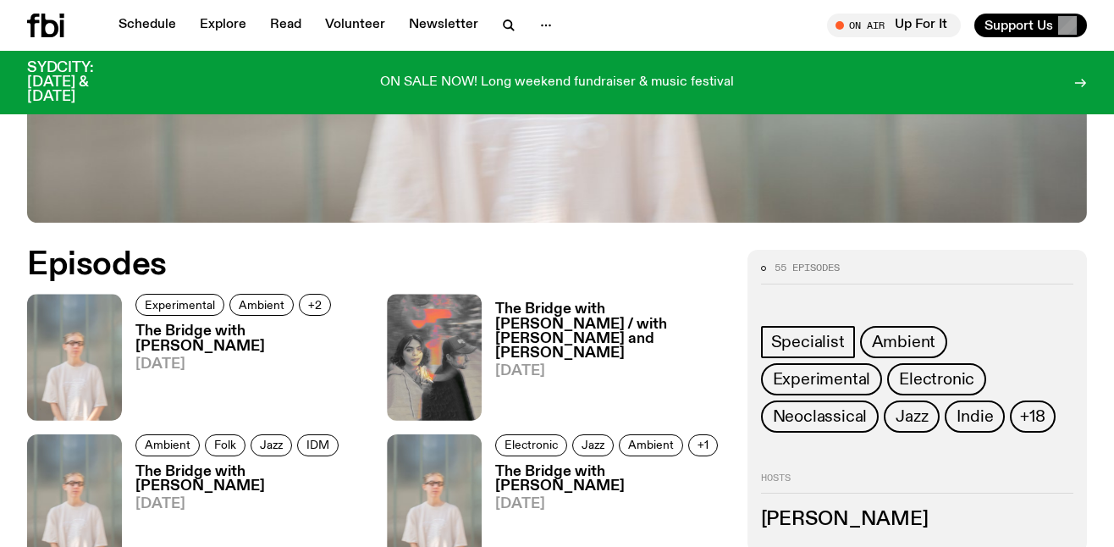
drag, startPoint x: 953, startPoint y: 519, endPoint x: 758, endPoint y: 519, distance: 194.7
click at [758, 519] on div "55 episodes Specialist Ambient Experimental Electronic Neoclassical Jazz Indie …" at bounding box center [916, 401] width 339 height 302
copy h3 "Mara Schwerdtfeger"
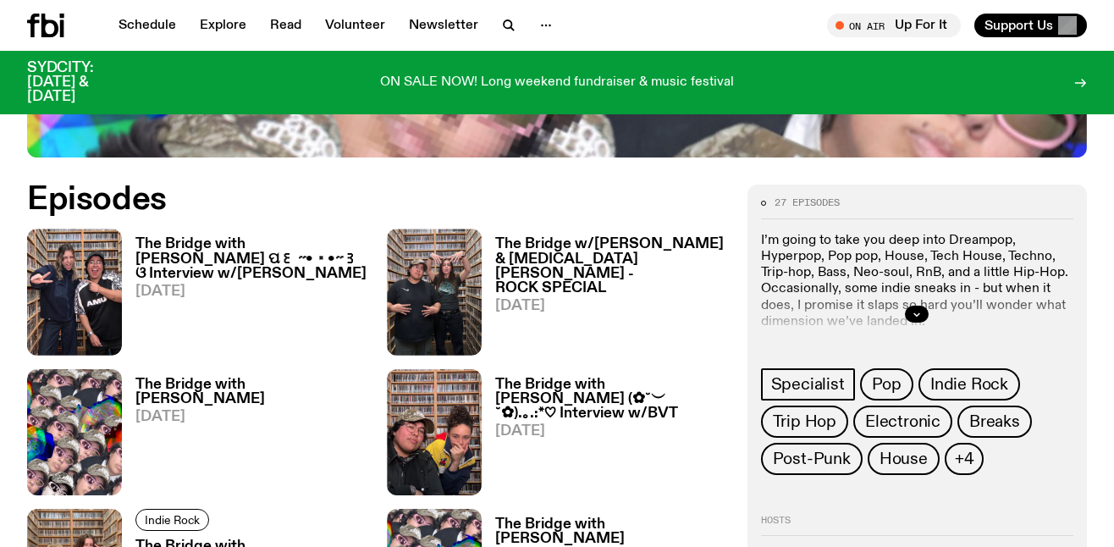
scroll to position [824, 0]
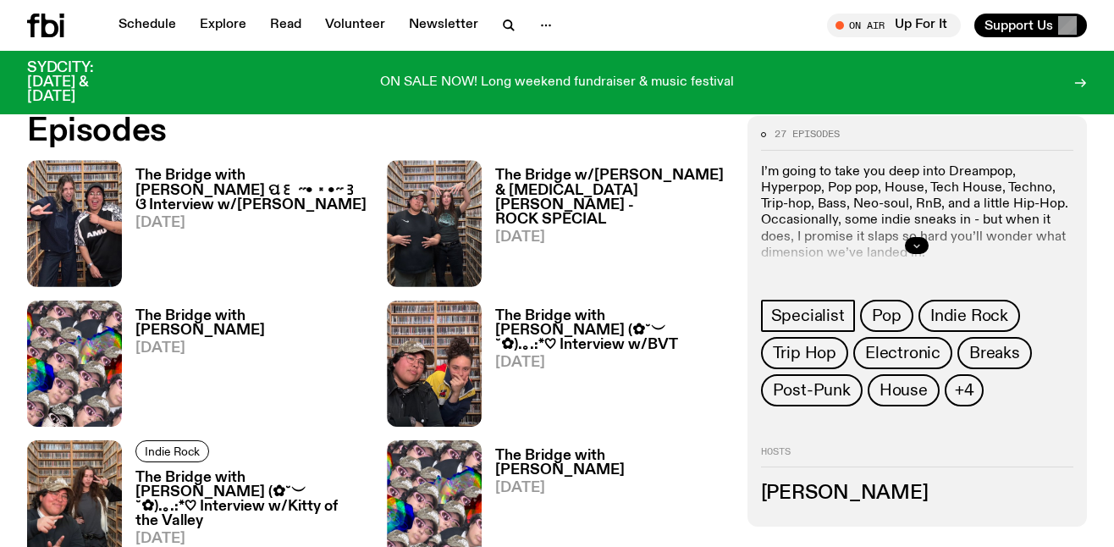
click at [909, 245] on button "button" at bounding box center [917, 245] width 24 height 17
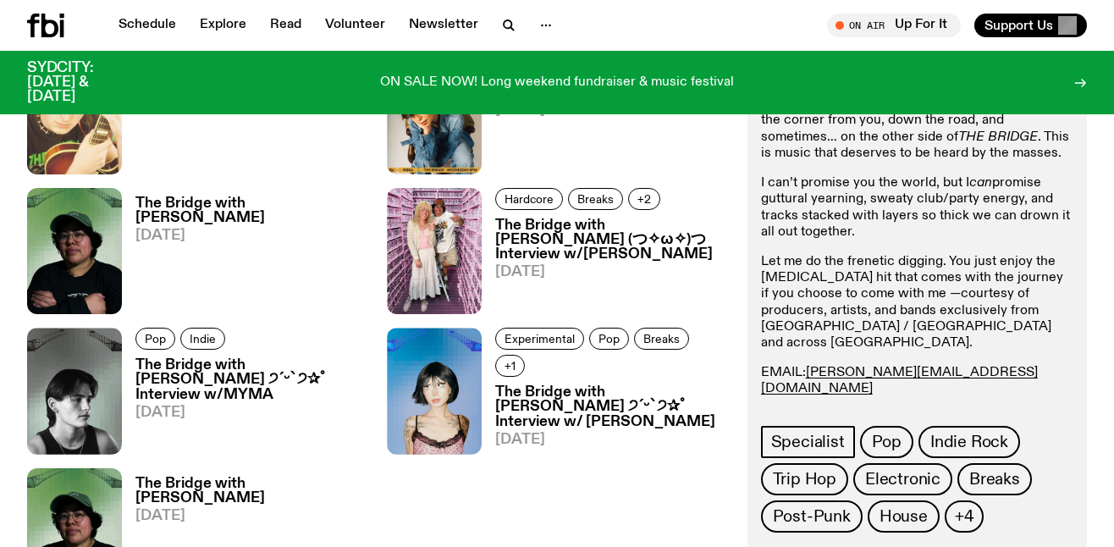
scroll to position [2337, 0]
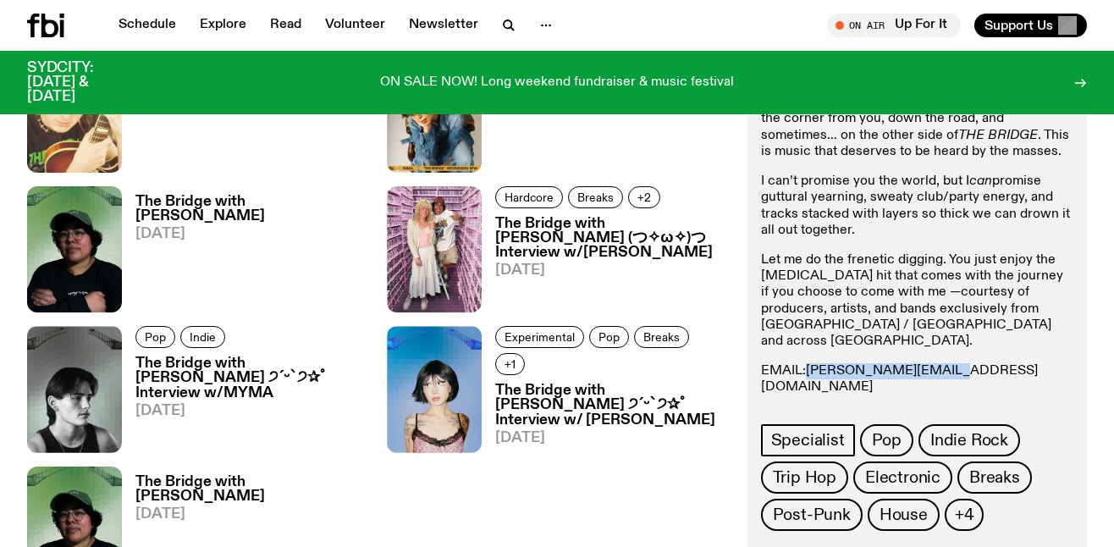
drag, startPoint x: 949, startPoint y: 356, endPoint x: 811, endPoint y: 356, distance: 138.0
click at [811, 363] on p "EMAIL: diana.k@fbiradio.com INSTA: Mama de Leche Text in: 0435 123 945" at bounding box center [917, 395] width 312 height 65
copy link "diana.k@fbiradio.com"
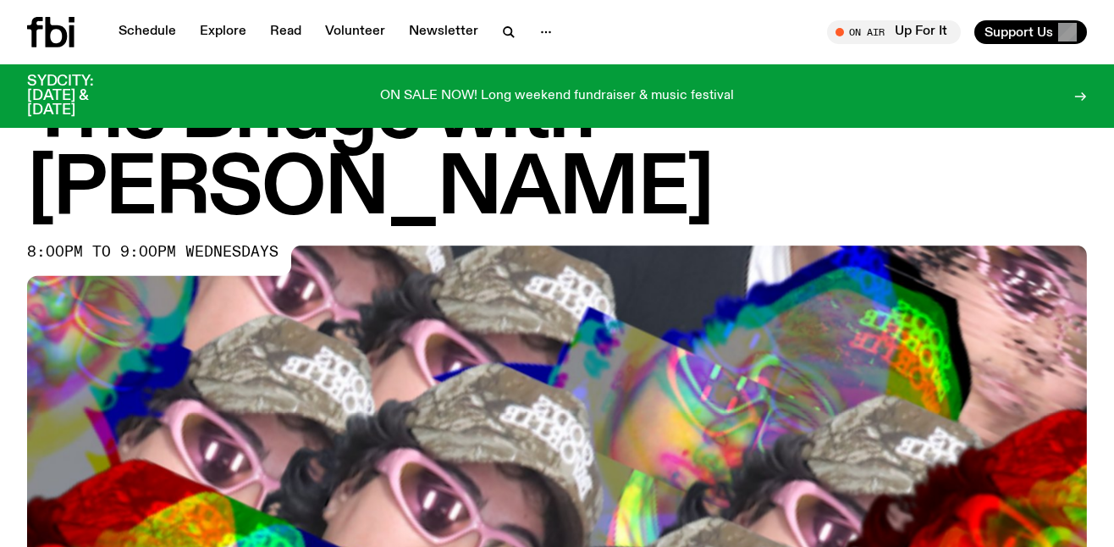
scroll to position [0, 0]
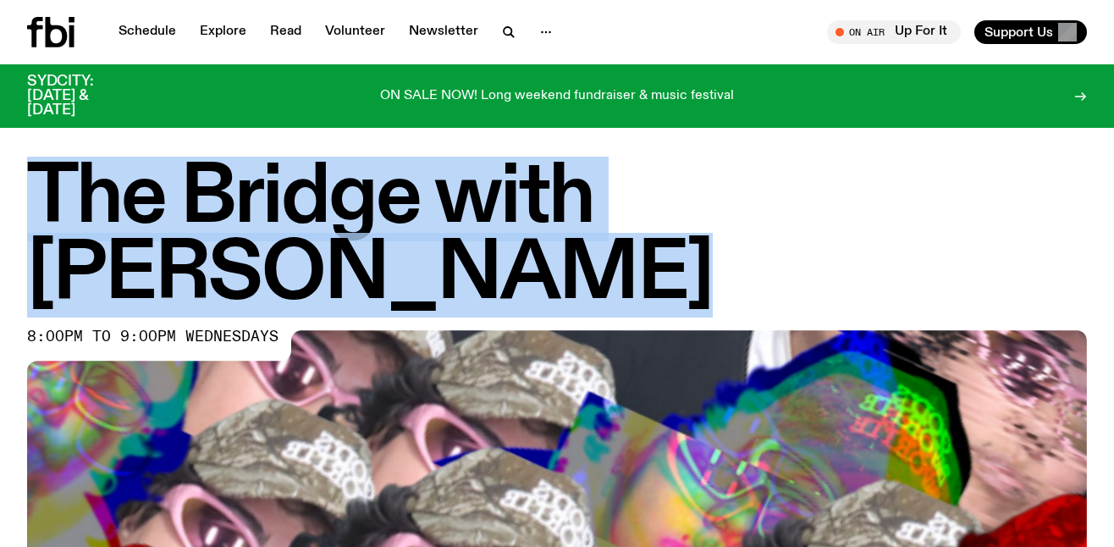
drag, startPoint x: 42, startPoint y: 193, endPoint x: 294, endPoint y: 277, distance: 265.0
click at [294, 277] on h1 "The Bridge with Diana Kalkoul" at bounding box center [557, 237] width 1060 height 152
copy h1 "The Bridge with Diana Kalkoul"
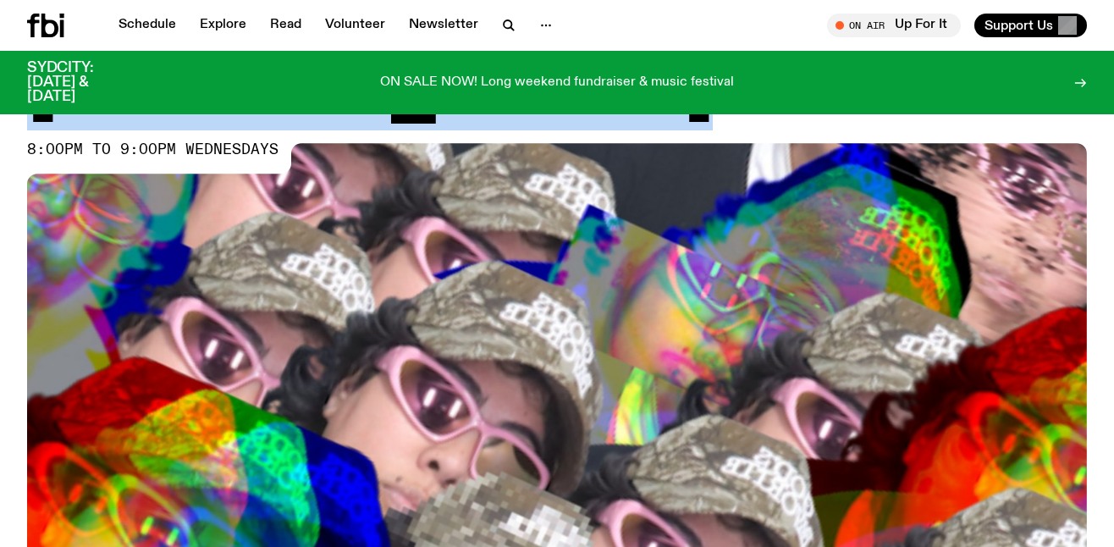
scroll to position [80, 0]
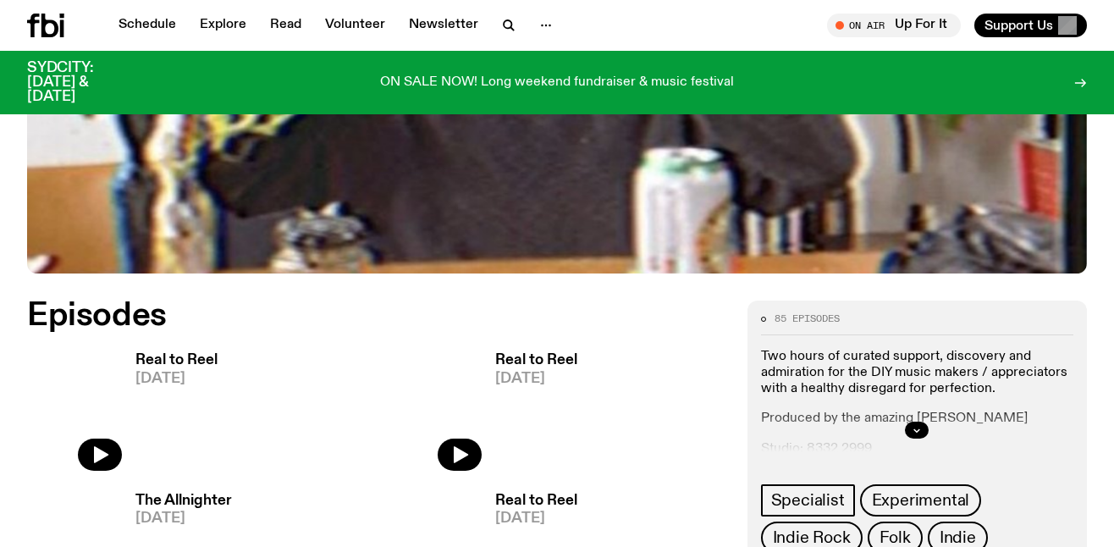
scroll to position [580, 0]
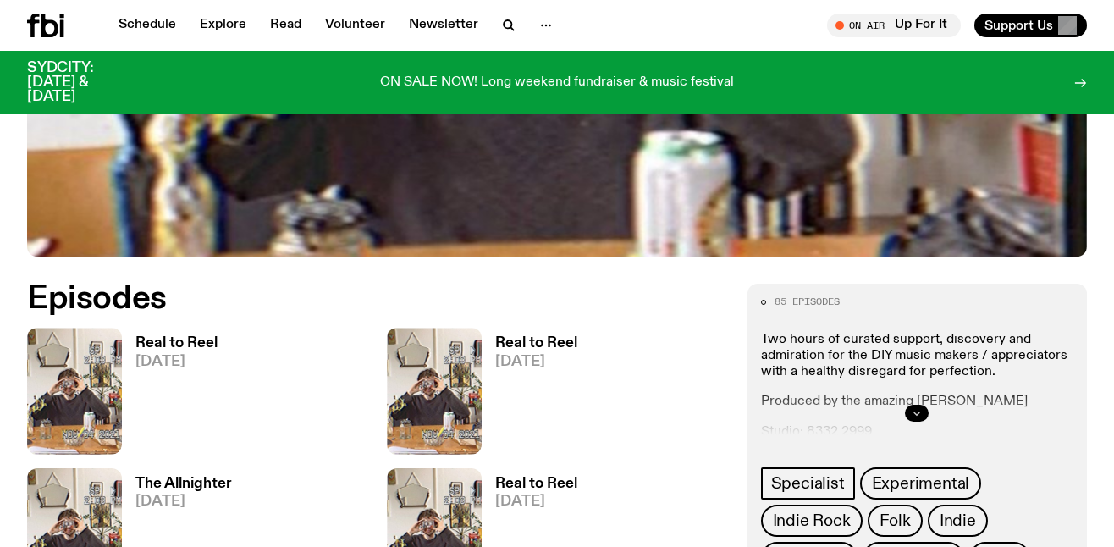
click at [924, 412] on button "button" at bounding box center [917, 413] width 24 height 17
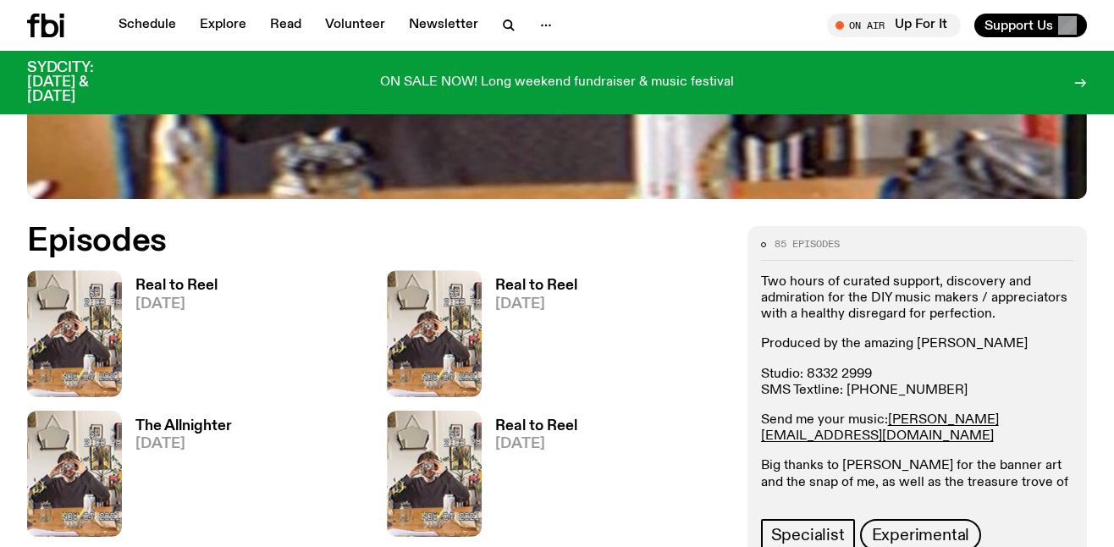
scroll to position [666, 0]
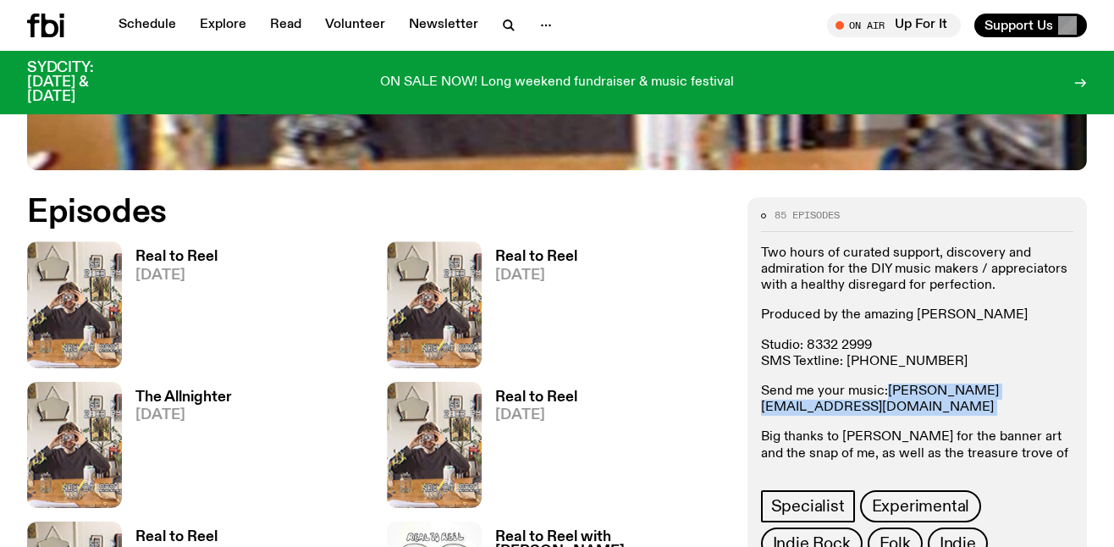
drag, startPoint x: 1028, startPoint y: 394, endPoint x: 888, endPoint y: 395, distance: 139.7
click at [888, 395] on p "Send me your music: jasper.c@fbiradio.com" at bounding box center [917, 399] width 312 height 32
copy p "jasper.c@fbiradio.com"
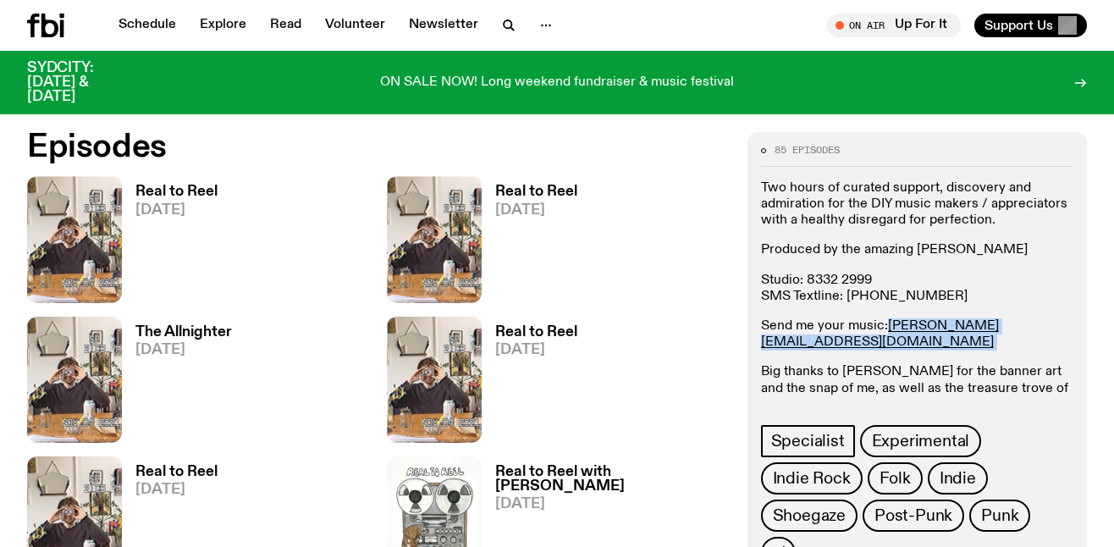
scroll to position [730, 0]
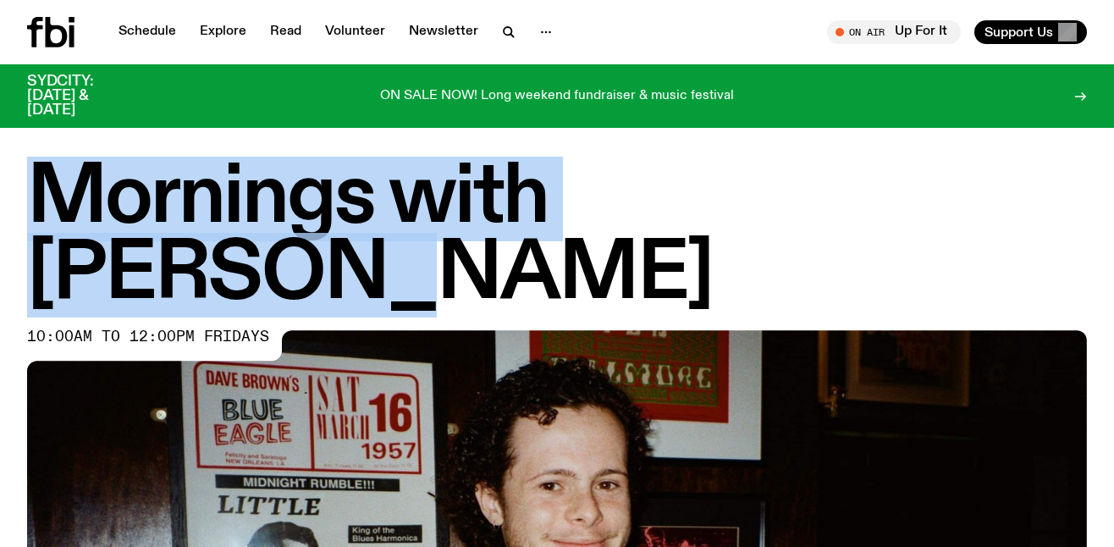
drag, startPoint x: 50, startPoint y: 194, endPoint x: 929, endPoint y: 201, distance: 879.5
click at [929, 201] on h1 "Mornings with Sam Lane" at bounding box center [557, 237] width 1060 height 152
copy h1 "Mornings with Sam Lane"
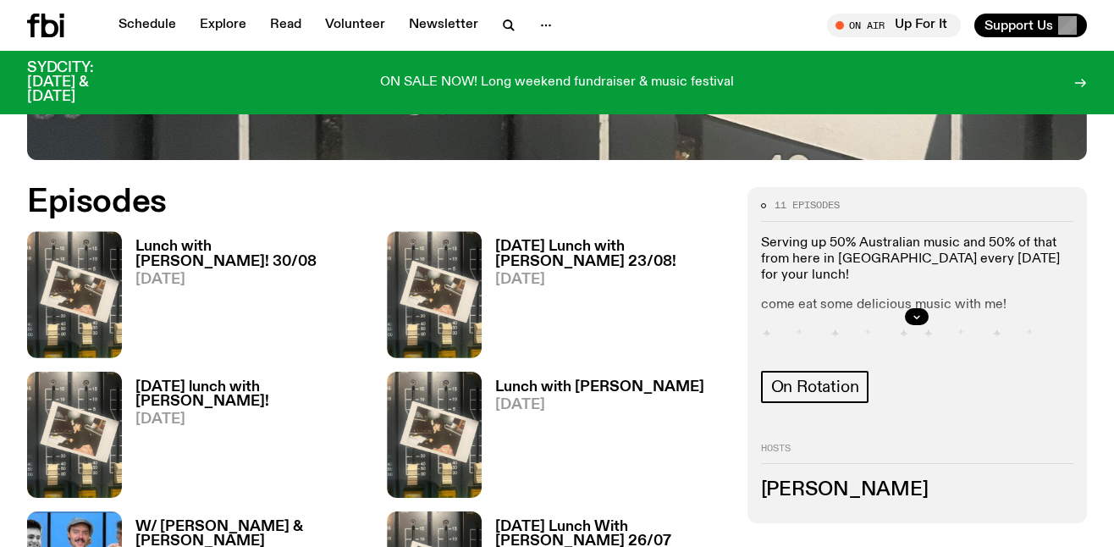
scroll to position [754, 0]
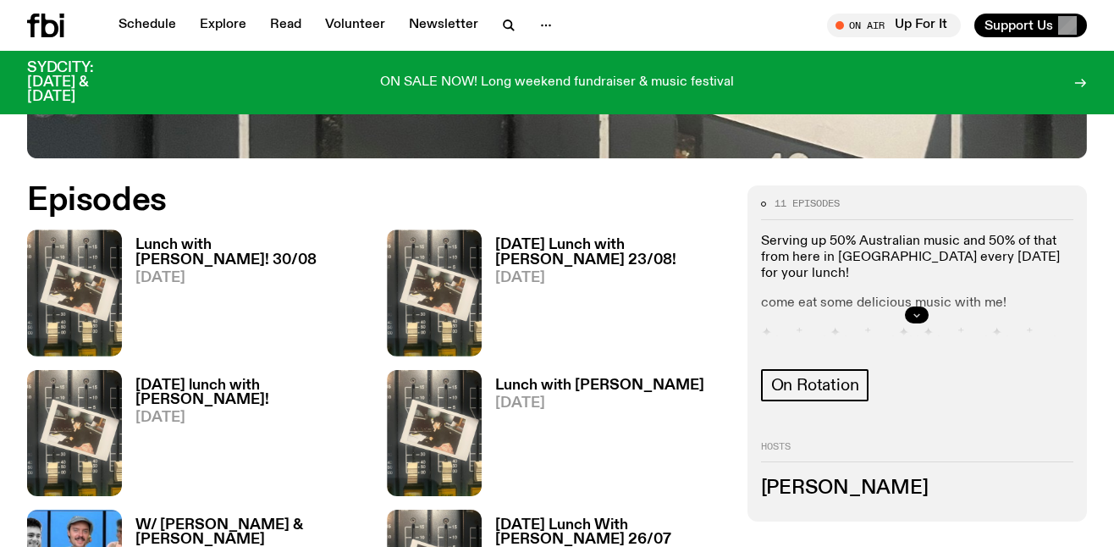
click at [919, 314] on icon "button" at bounding box center [917, 315] width 6 height 3
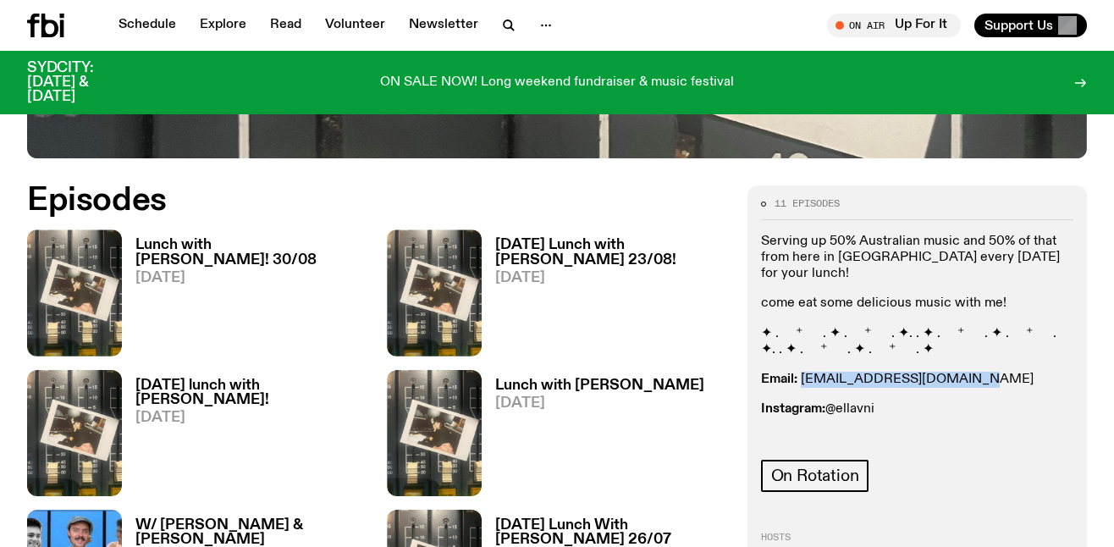
drag, startPoint x: 976, startPoint y: 289, endPoint x: 801, endPoint y: 289, distance: 175.2
click at [801, 372] on p "Email: ellalouiseavni@gmail.com" at bounding box center [917, 380] width 312 height 16
copy link "ellalouiseavni@gmail.com"
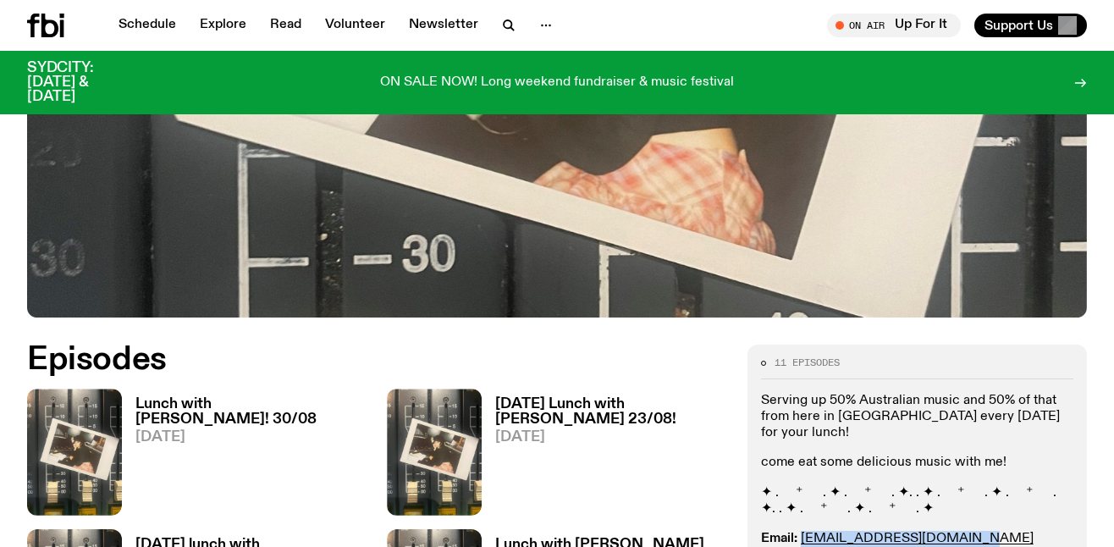
scroll to position [616, 0]
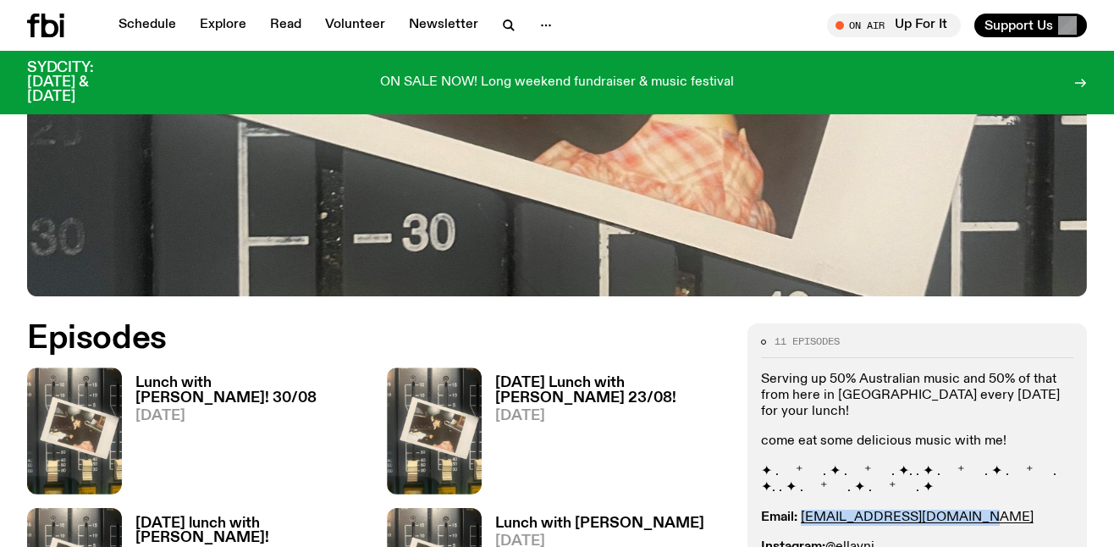
copy link "[EMAIL_ADDRESS][DOMAIN_NAME]"
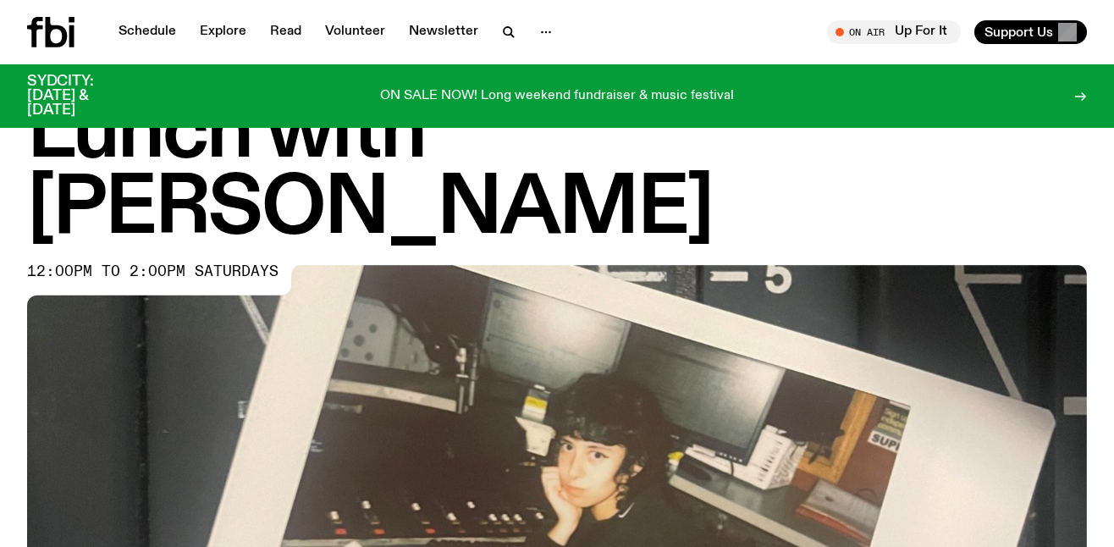
scroll to position [0, 0]
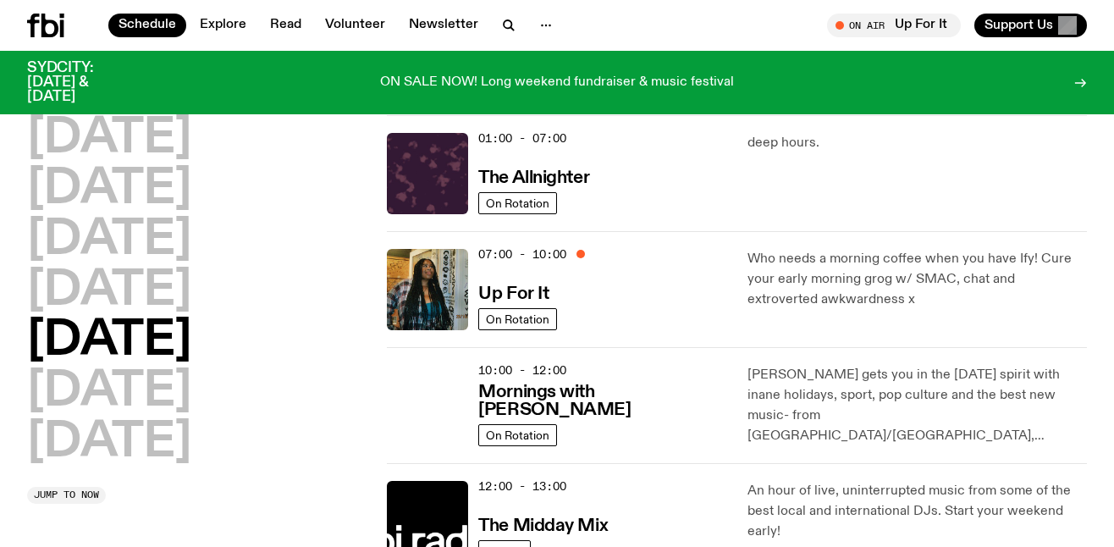
scroll to position [52, 0]
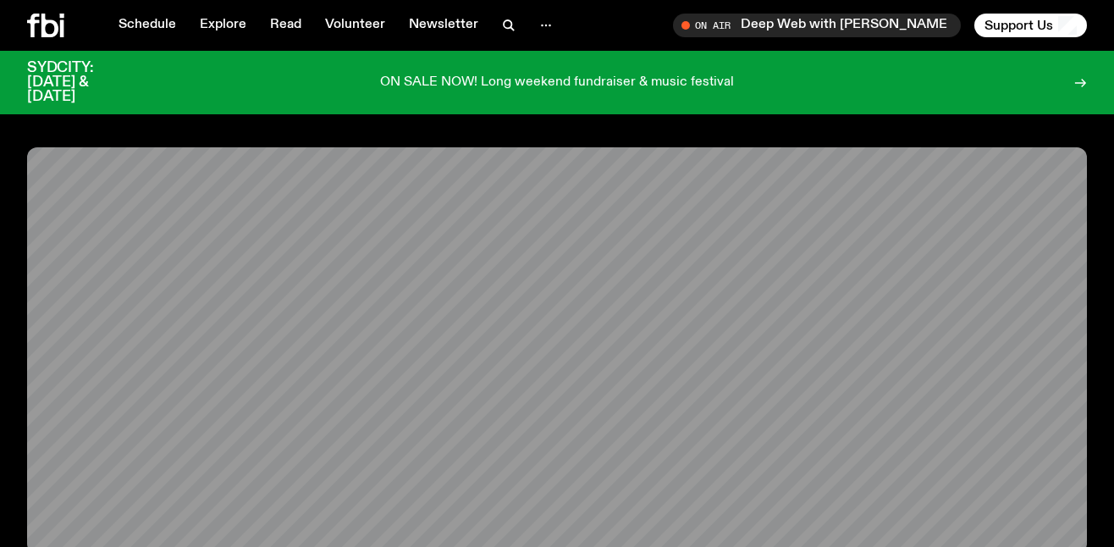
scroll to position [1681, 0]
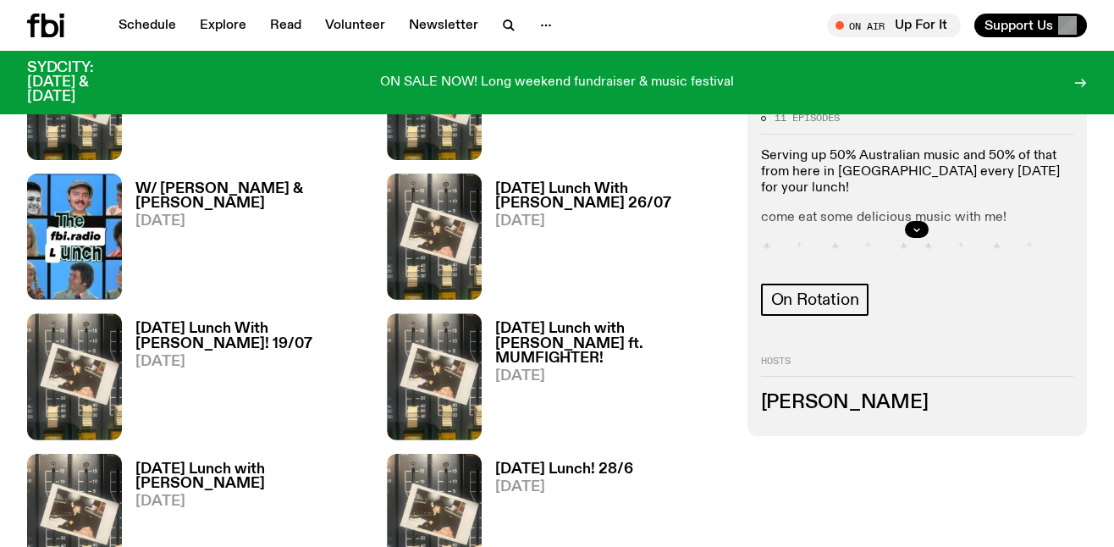
scroll to position [477, 0]
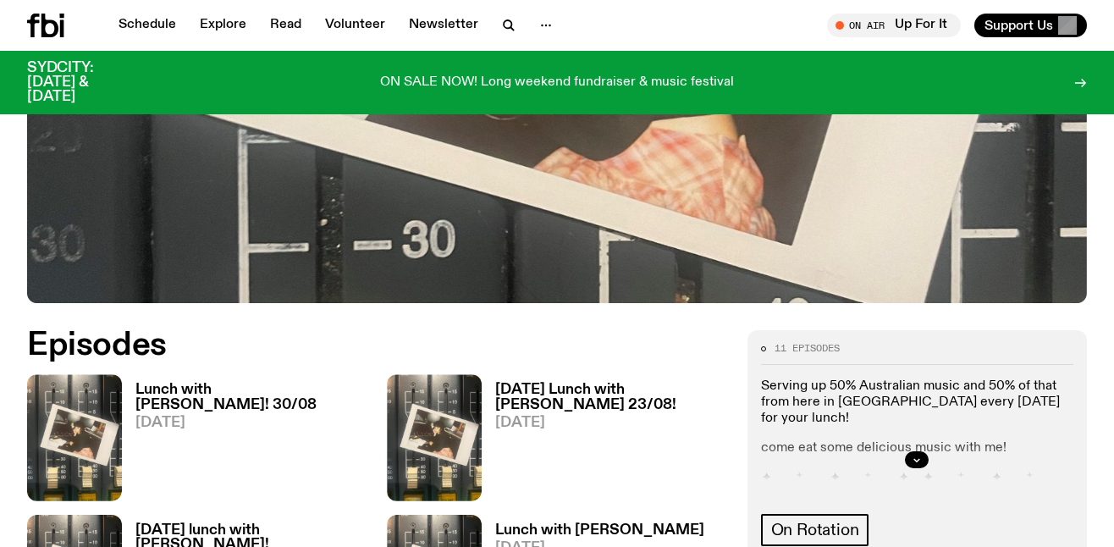
click at [813, 433] on div at bounding box center [917, 460] width 312 height 54
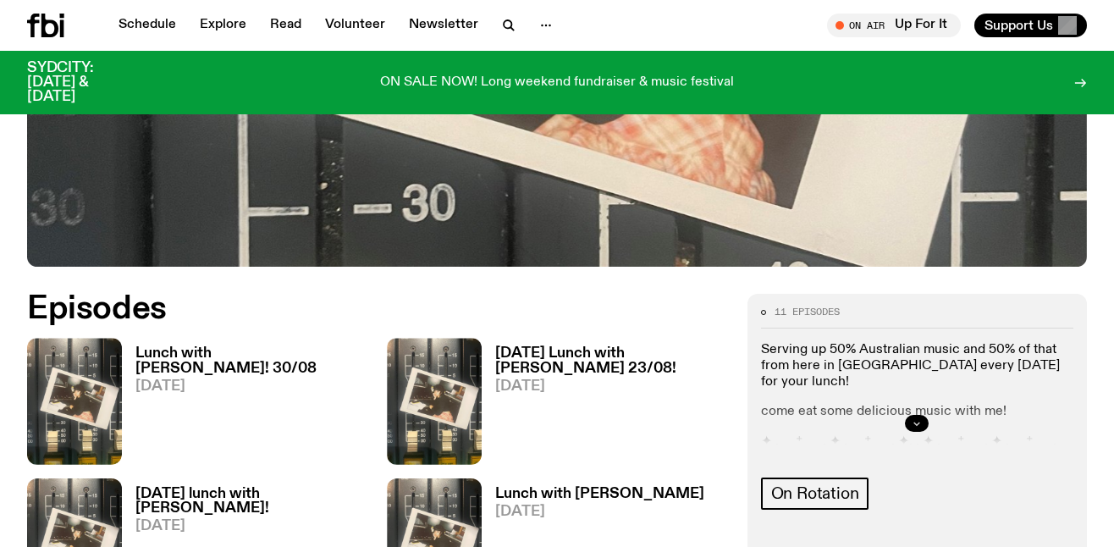
click at [919, 418] on icon "button" at bounding box center [917, 423] width 10 height 10
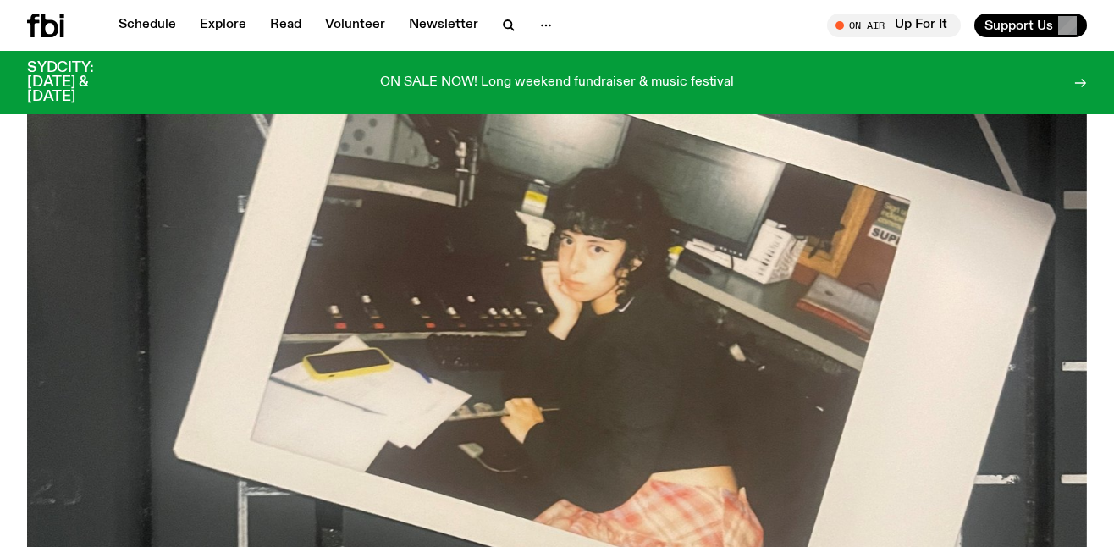
scroll to position [0, 0]
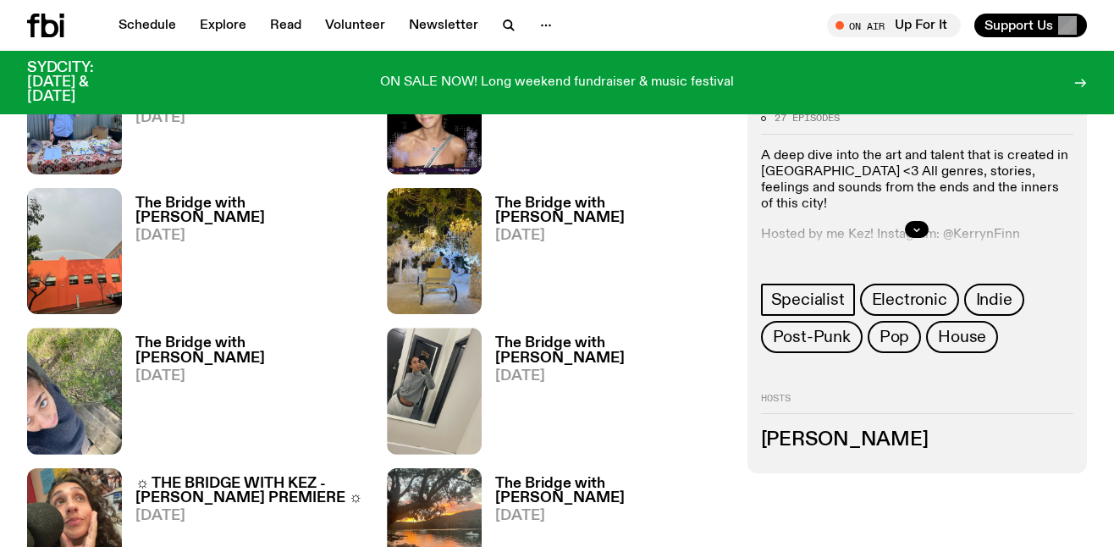
scroll to position [1075, 0]
click at [918, 234] on button "button" at bounding box center [917, 229] width 24 height 17
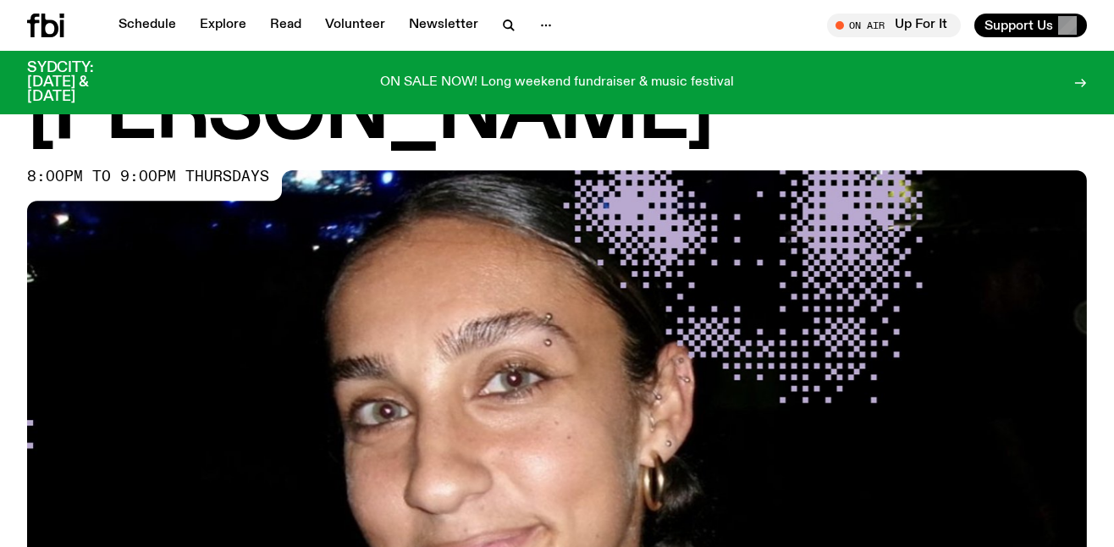
scroll to position [0, 0]
